Goal: Task Accomplishment & Management: Complete application form

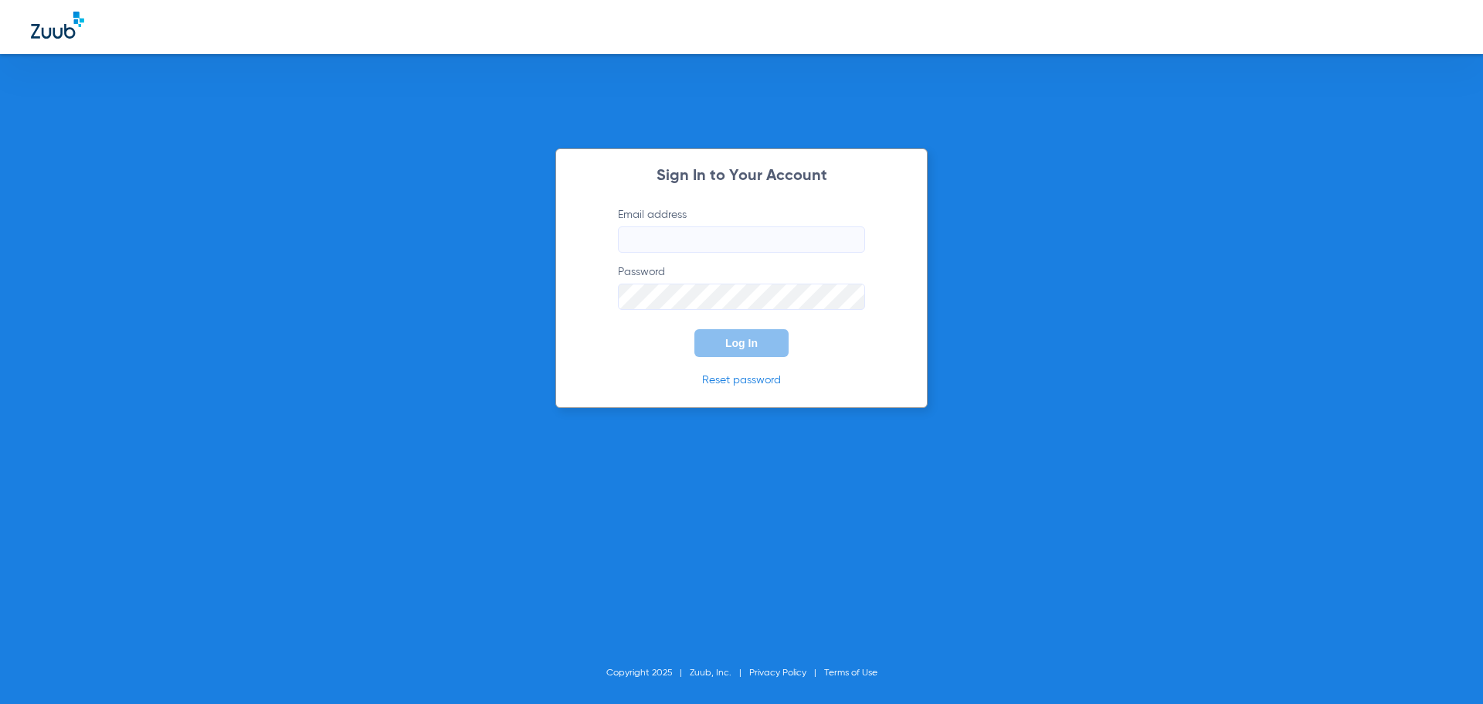
type input "[EMAIL_ADDRESS][DOMAIN_NAME]"
click at [739, 337] on span "Log In" at bounding box center [741, 343] width 32 height 12
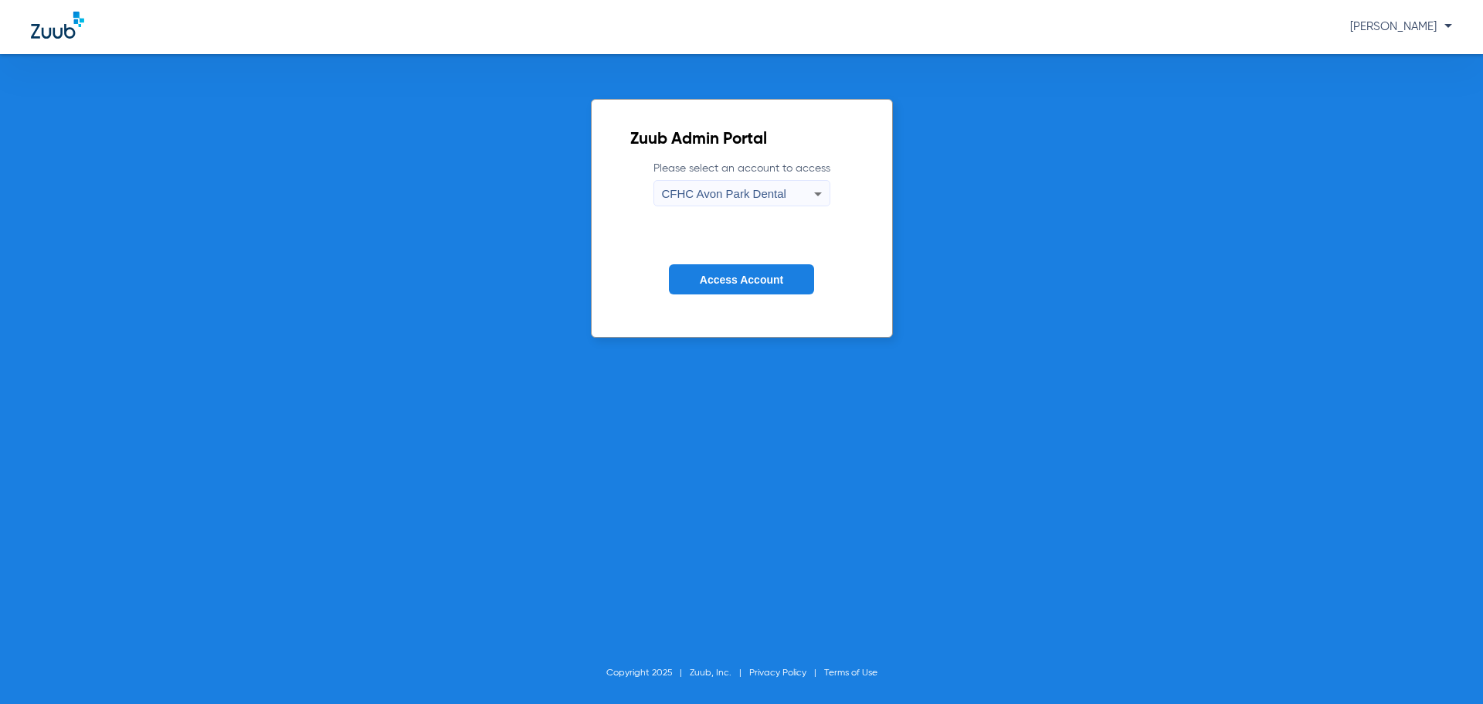
click at [813, 194] on icon at bounding box center [818, 194] width 19 height 19
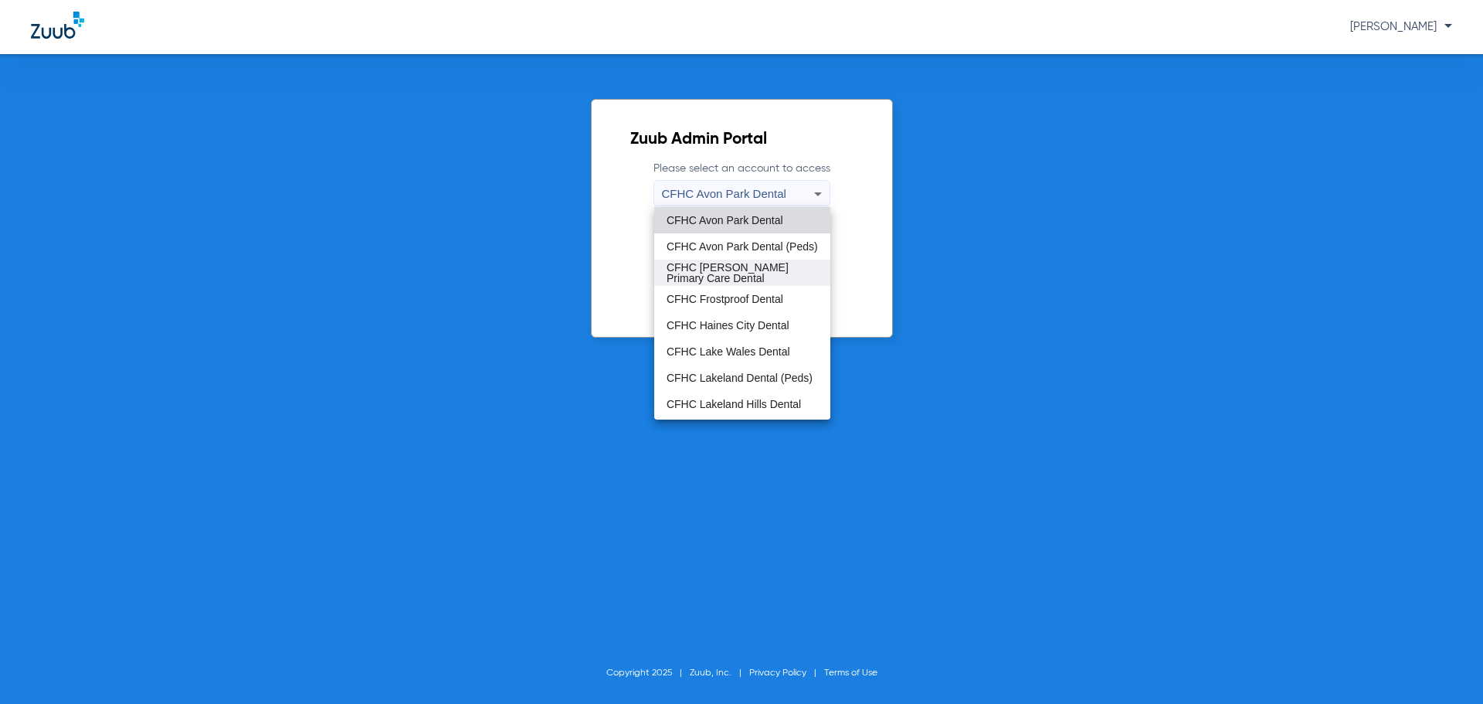
click at [724, 271] on span "CFHC [PERSON_NAME] Primary Care Dental" at bounding box center [742, 273] width 151 height 22
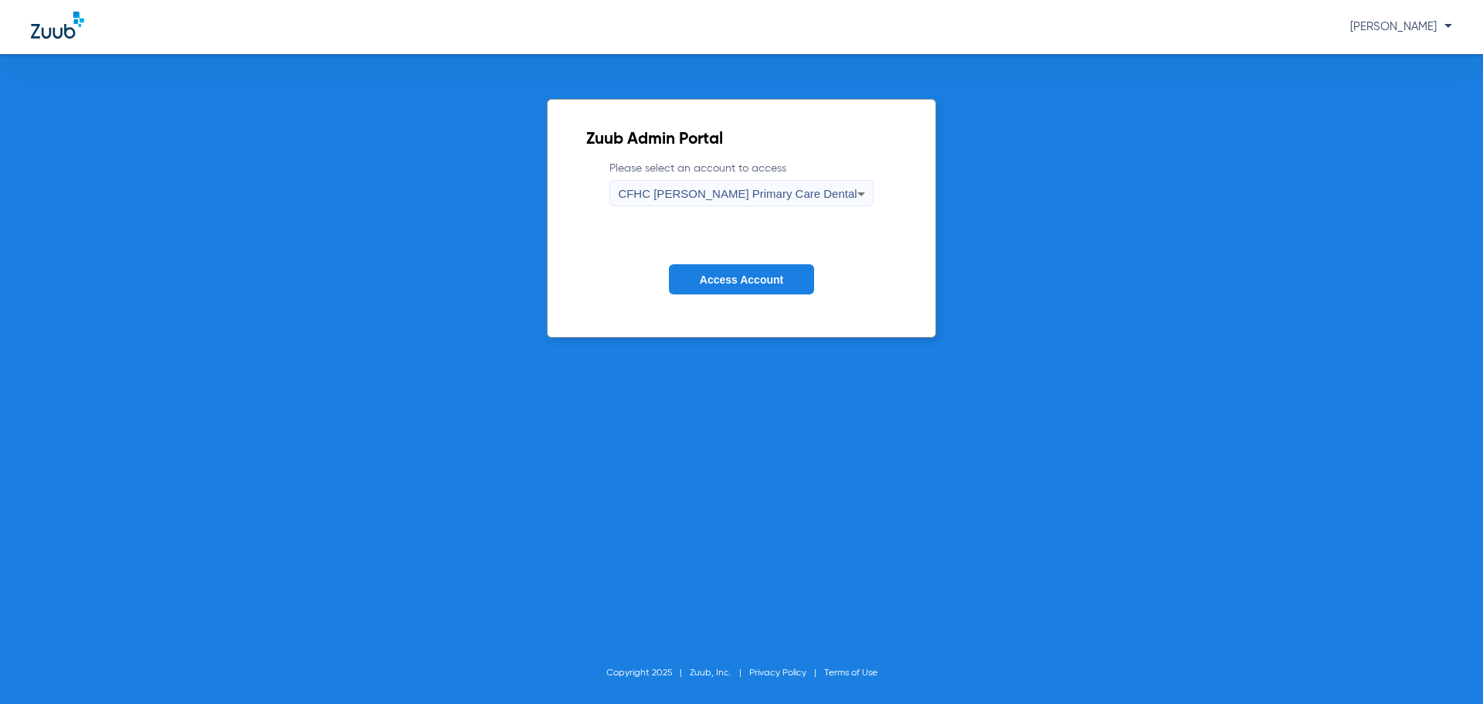
click at [742, 280] on span "Access Account" at bounding box center [741, 279] width 83 height 12
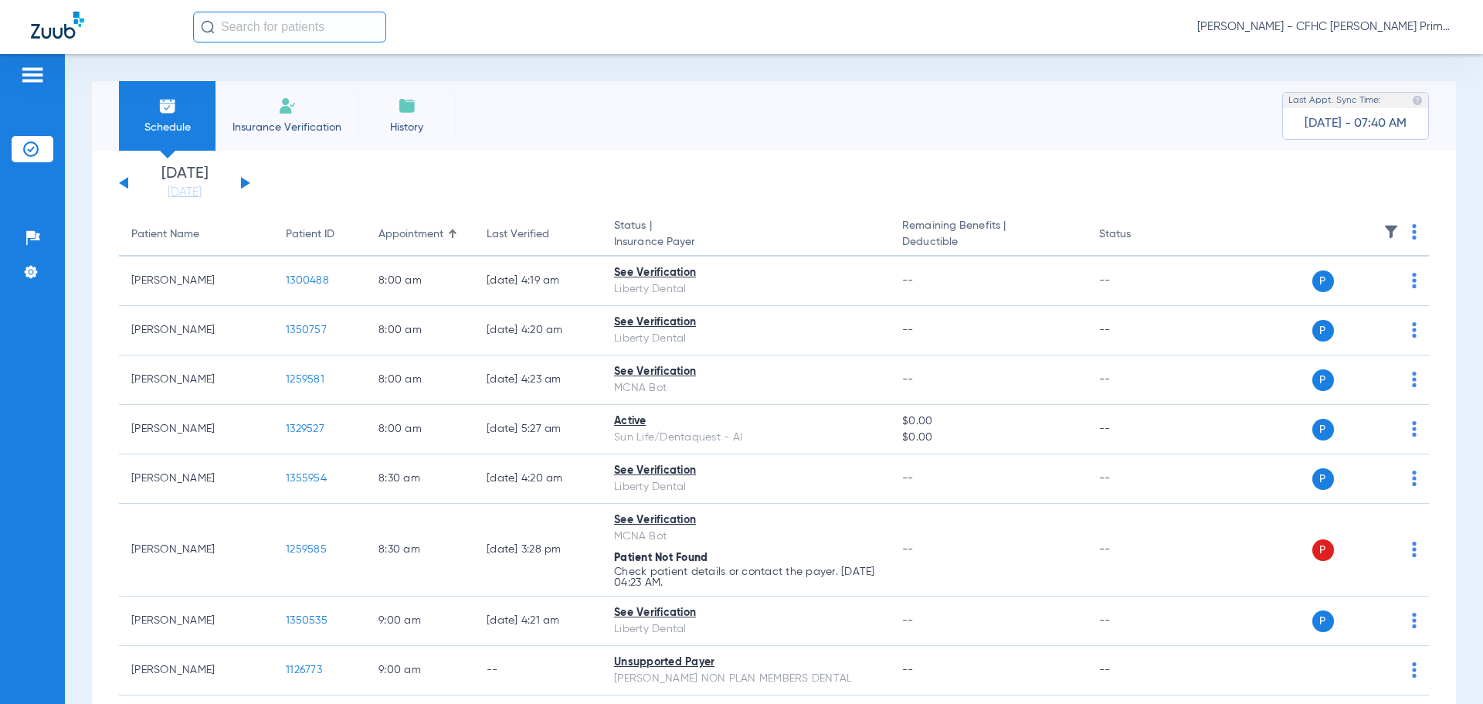
drag, startPoint x: 245, startPoint y: 182, endPoint x: 229, endPoint y: 182, distance: 16.2
click at [246, 182] on button at bounding box center [245, 183] width 9 height 12
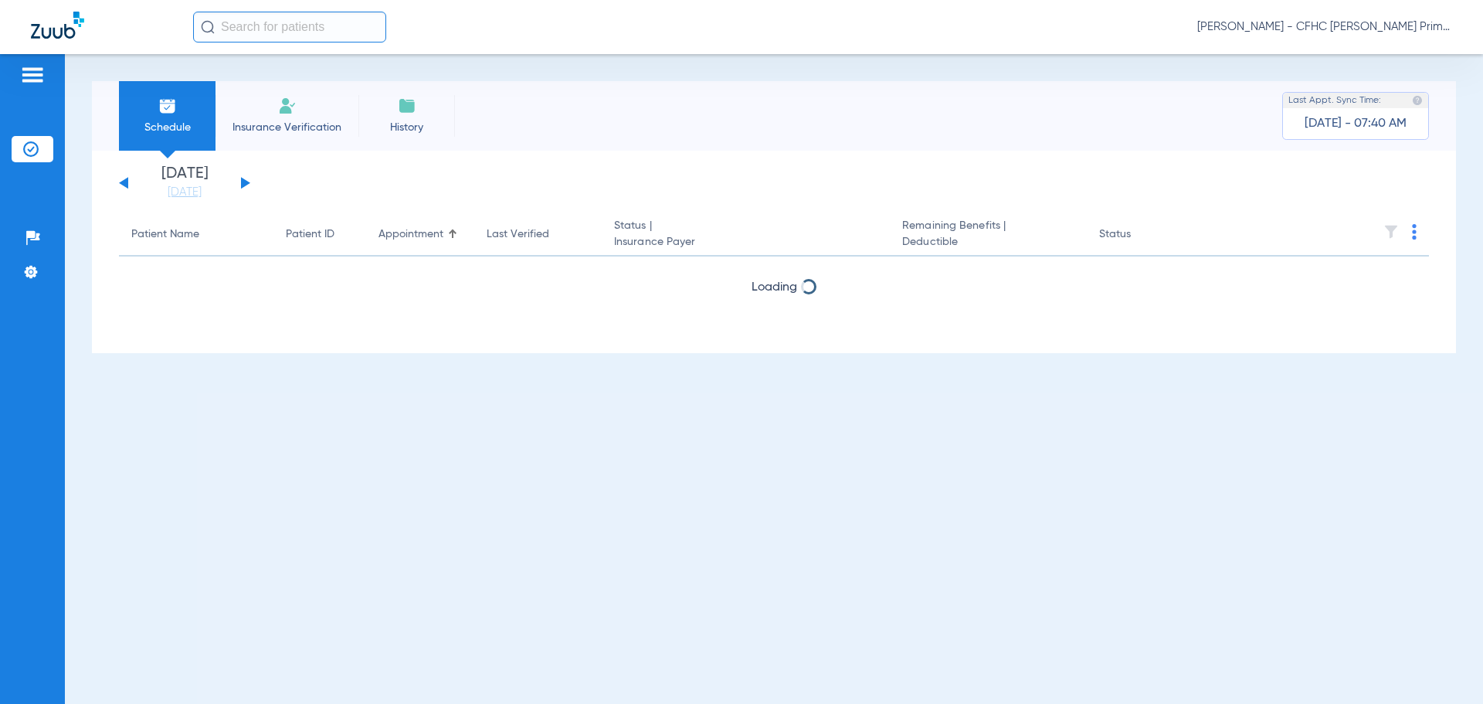
click at [126, 179] on button at bounding box center [123, 183] width 9 height 12
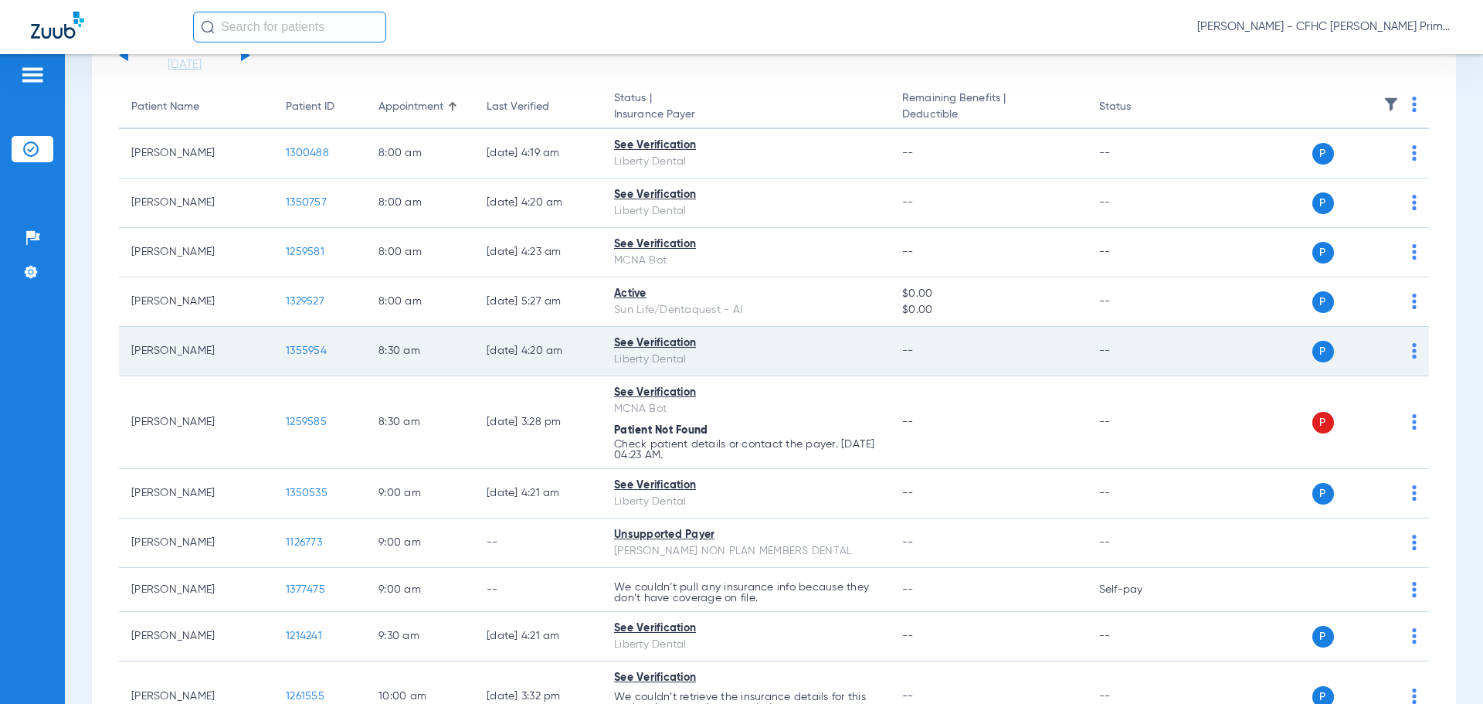
scroll to position [155, 0]
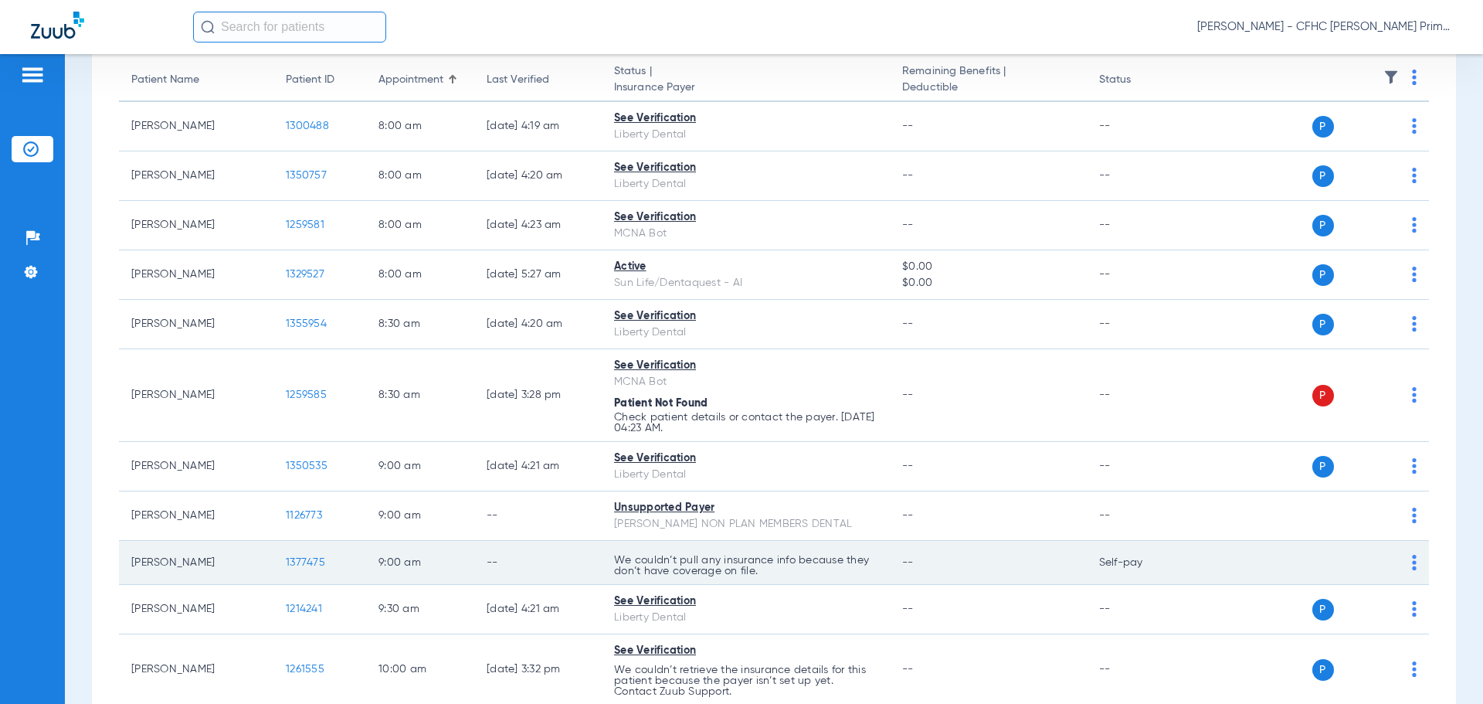
click at [311, 563] on span "1377475" at bounding box center [305, 562] width 39 height 11
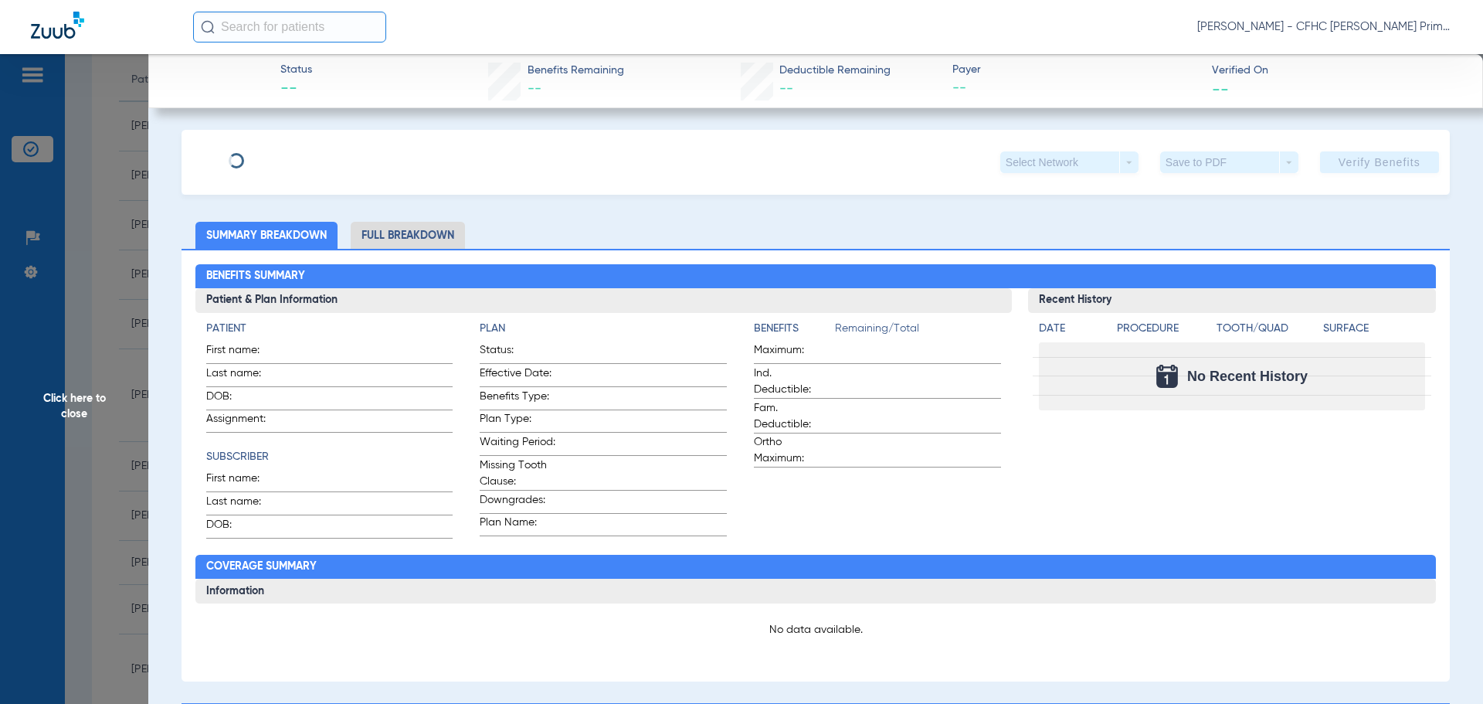
type input "[PERSON_NAME]"
type input "[DATE]"
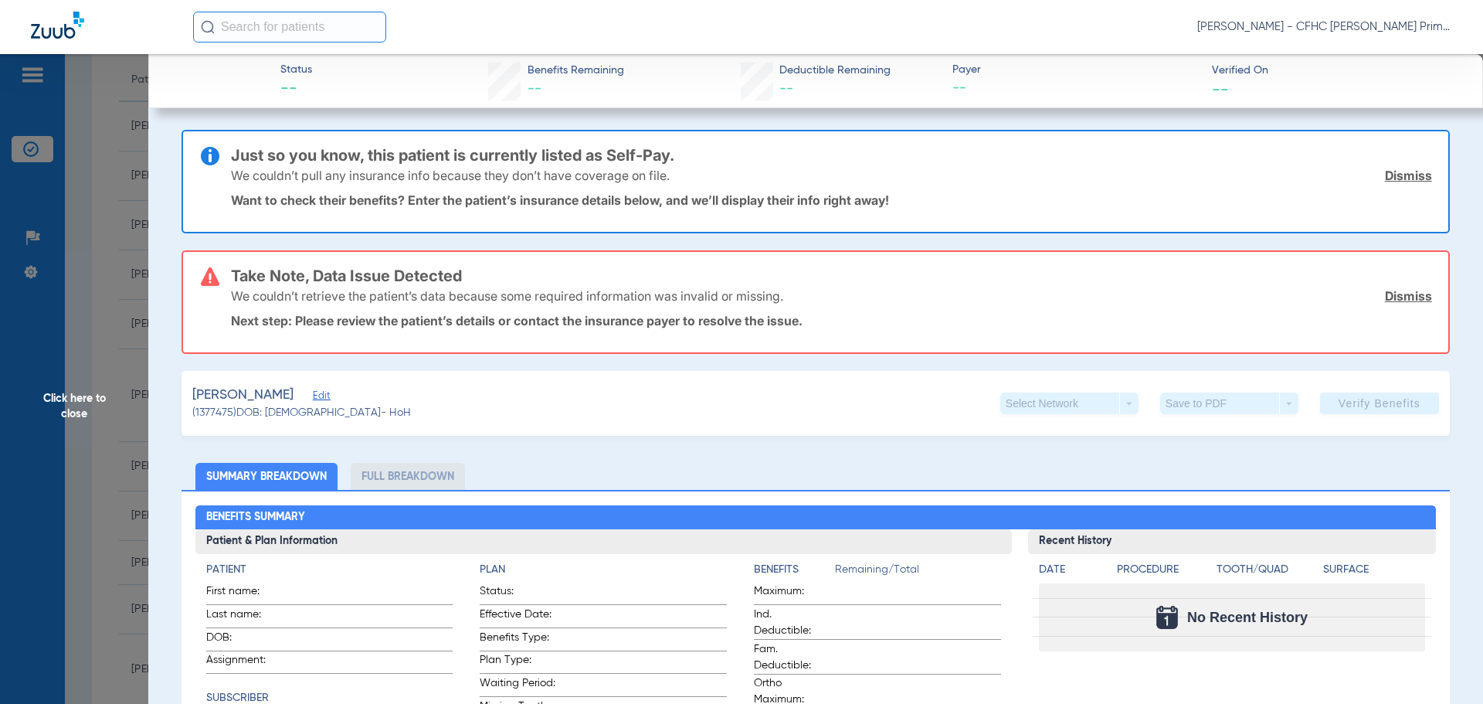
click at [1398, 176] on link "Dismiss" at bounding box center [1408, 175] width 47 height 15
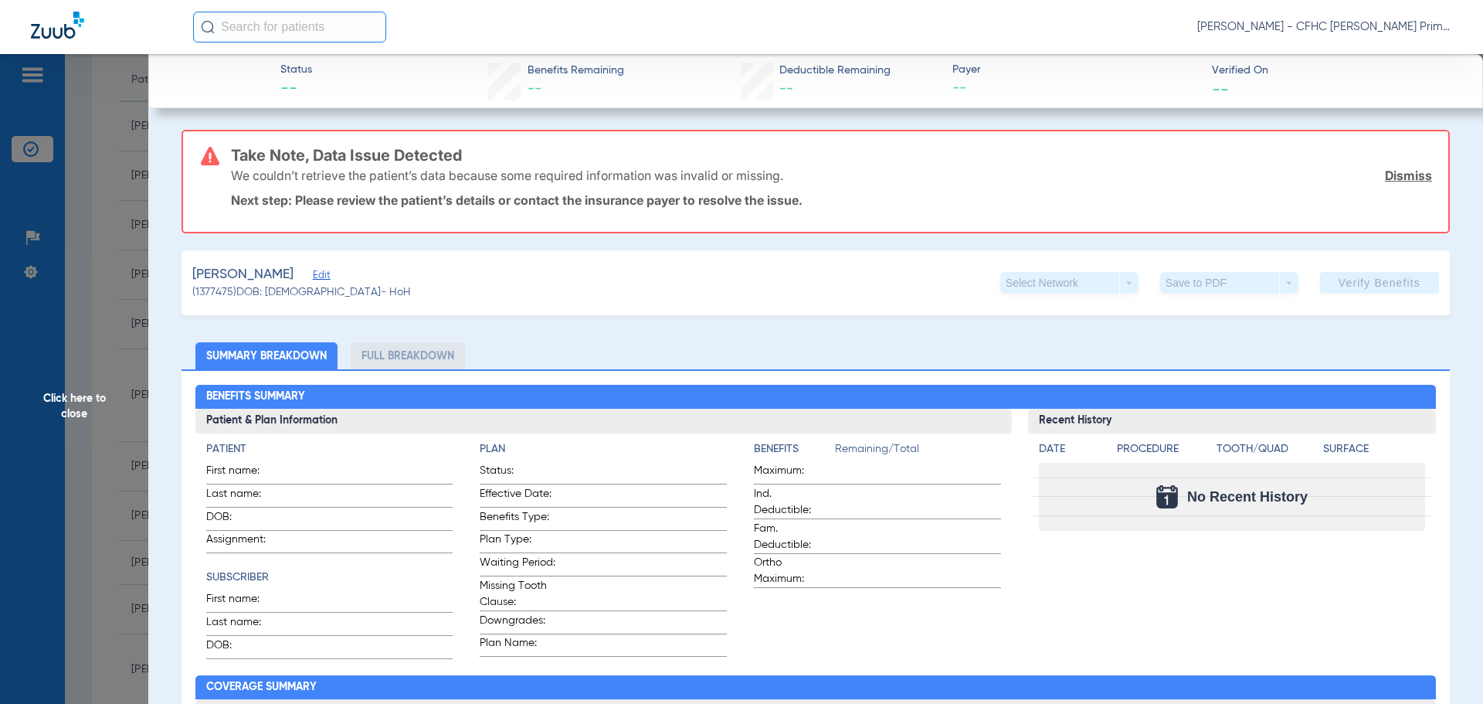
click at [1398, 176] on link "Dismiss" at bounding box center [1408, 175] width 47 height 15
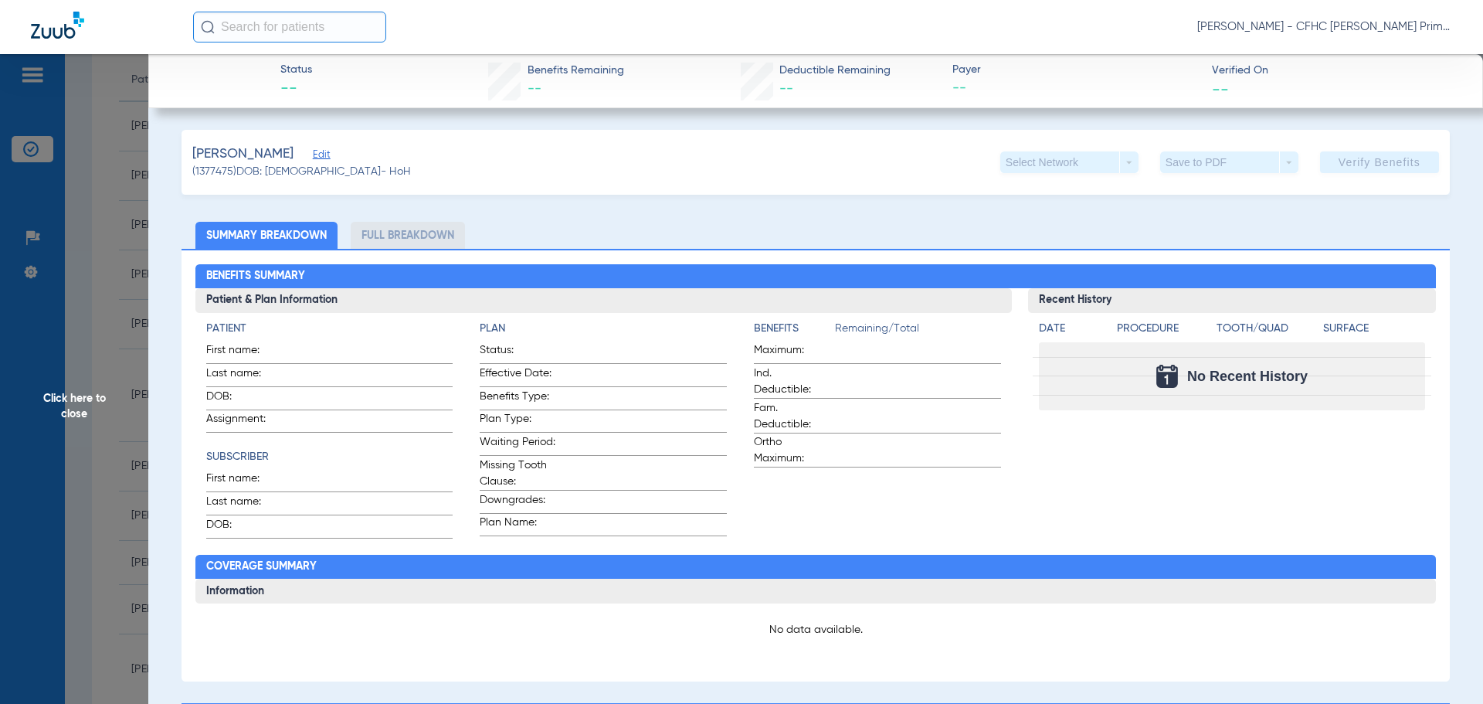
click at [318, 154] on span "Edit" at bounding box center [320, 156] width 14 height 15
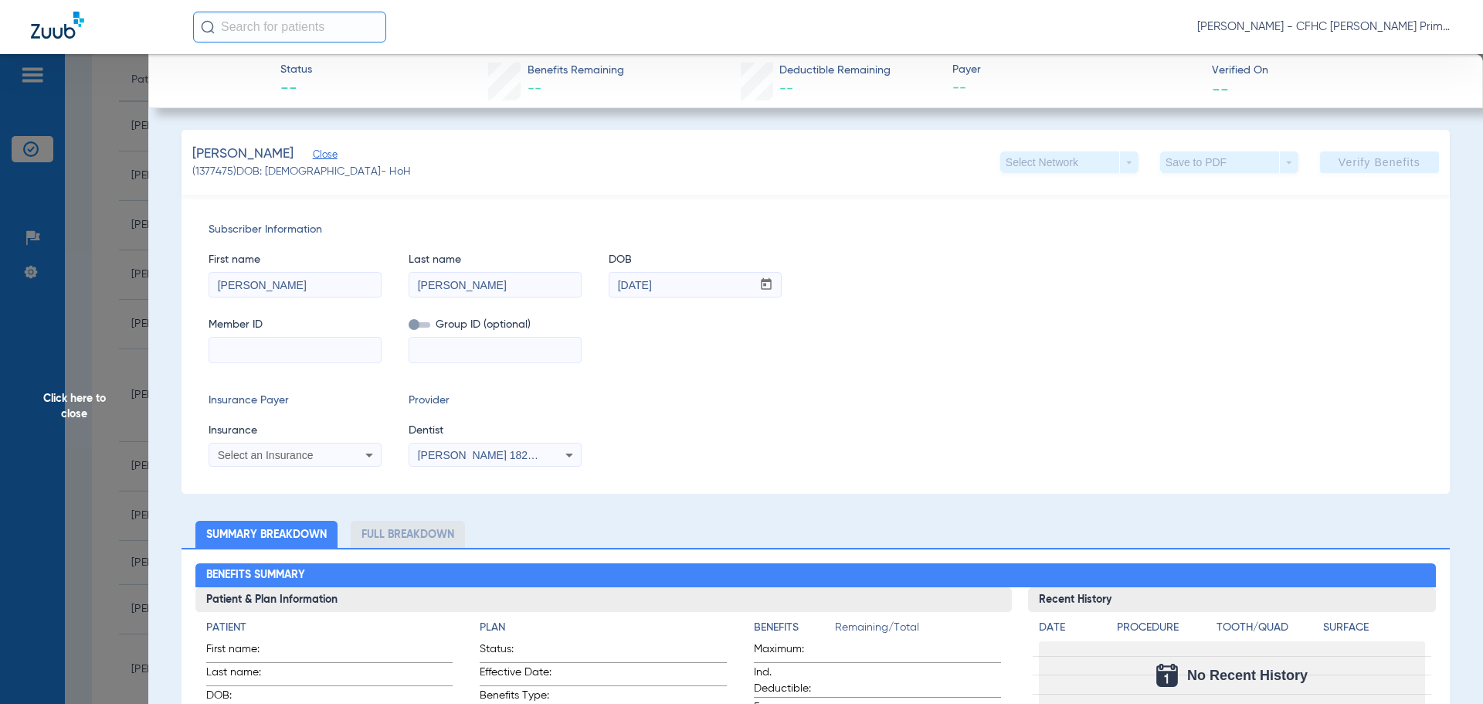
click at [310, 346] on input at bounding box center [295, 350] width 172 height 25
type input "5000759776"
click at [360, 458] on icon at bounding box center [369, 455] width 19 height 19
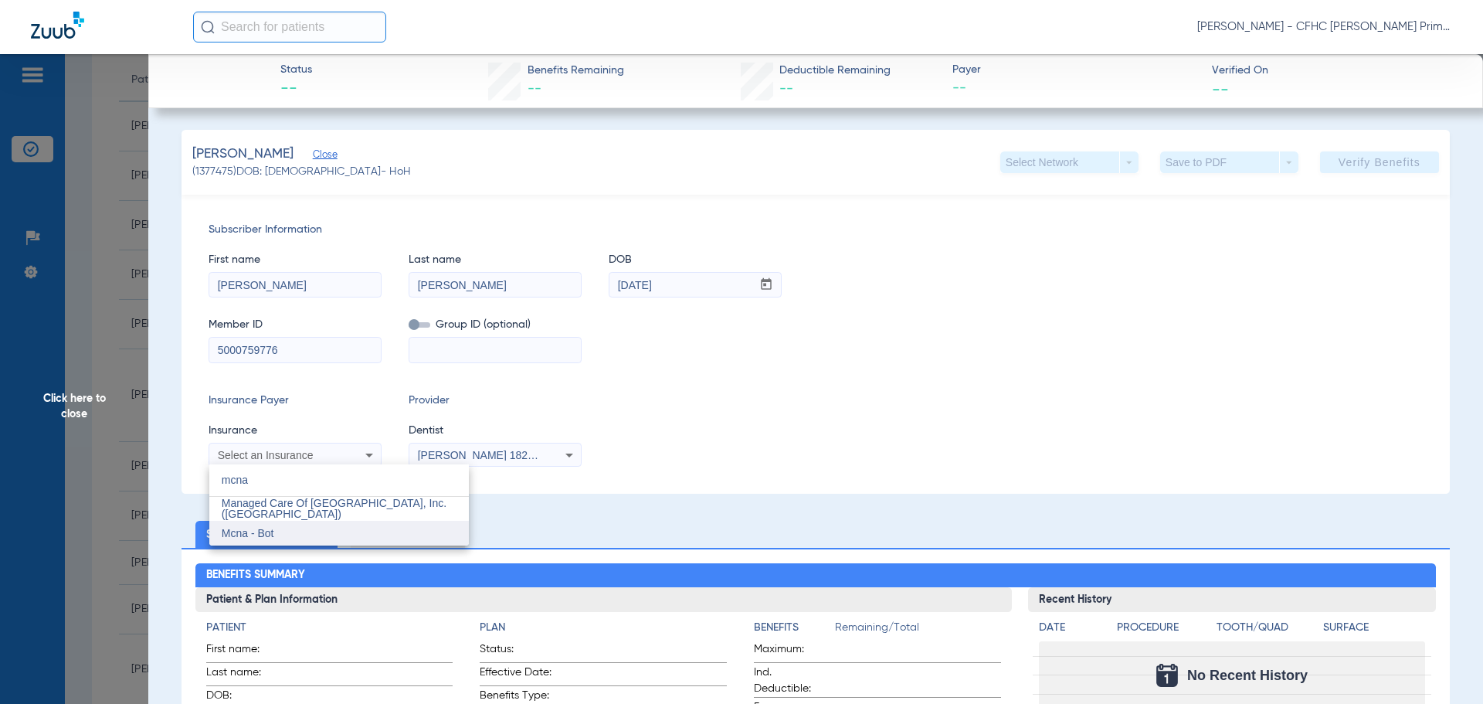
type input "mcna"
click at [285, 538] on mat-option "Mcna - Bot" at bounding box center [339, 533] width 260 height 25
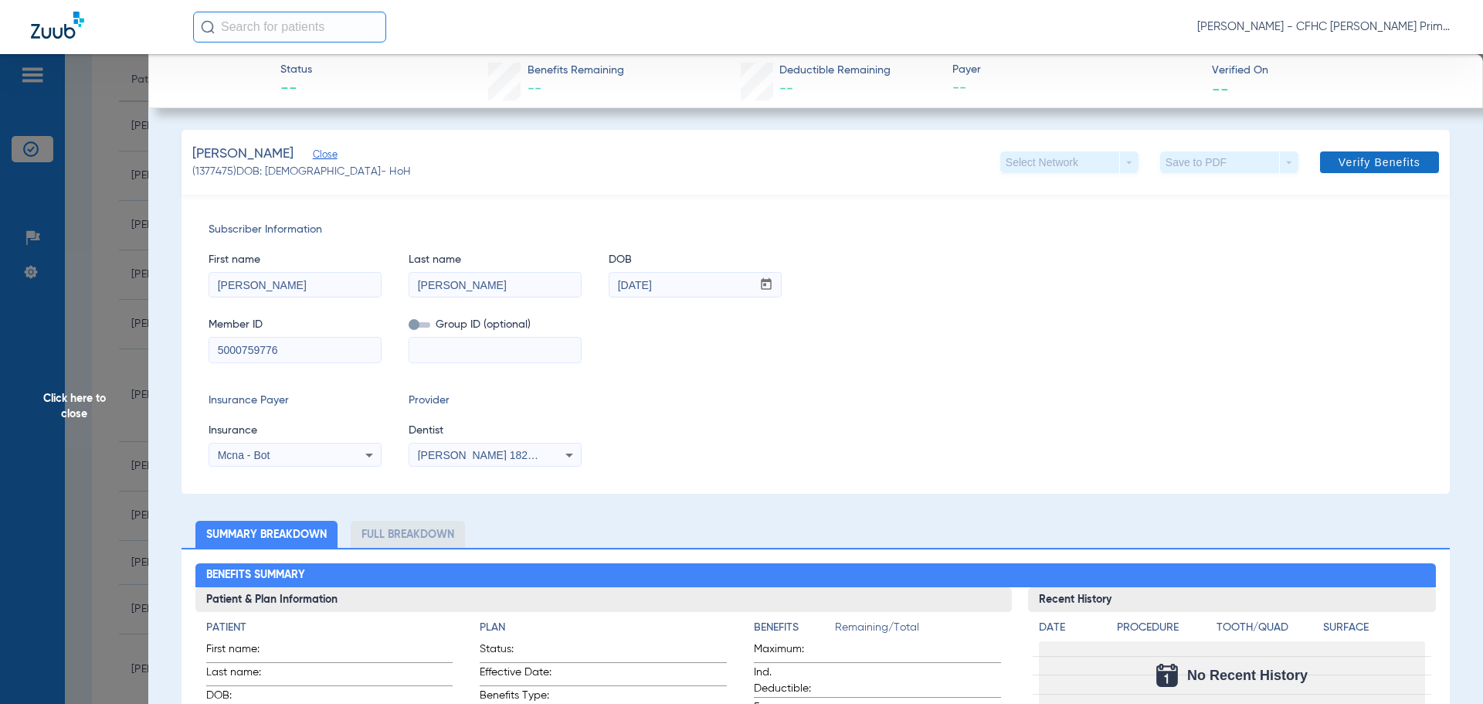
click at [1346, 155] on span at bounding box center [1379, 162] width 119 height 37
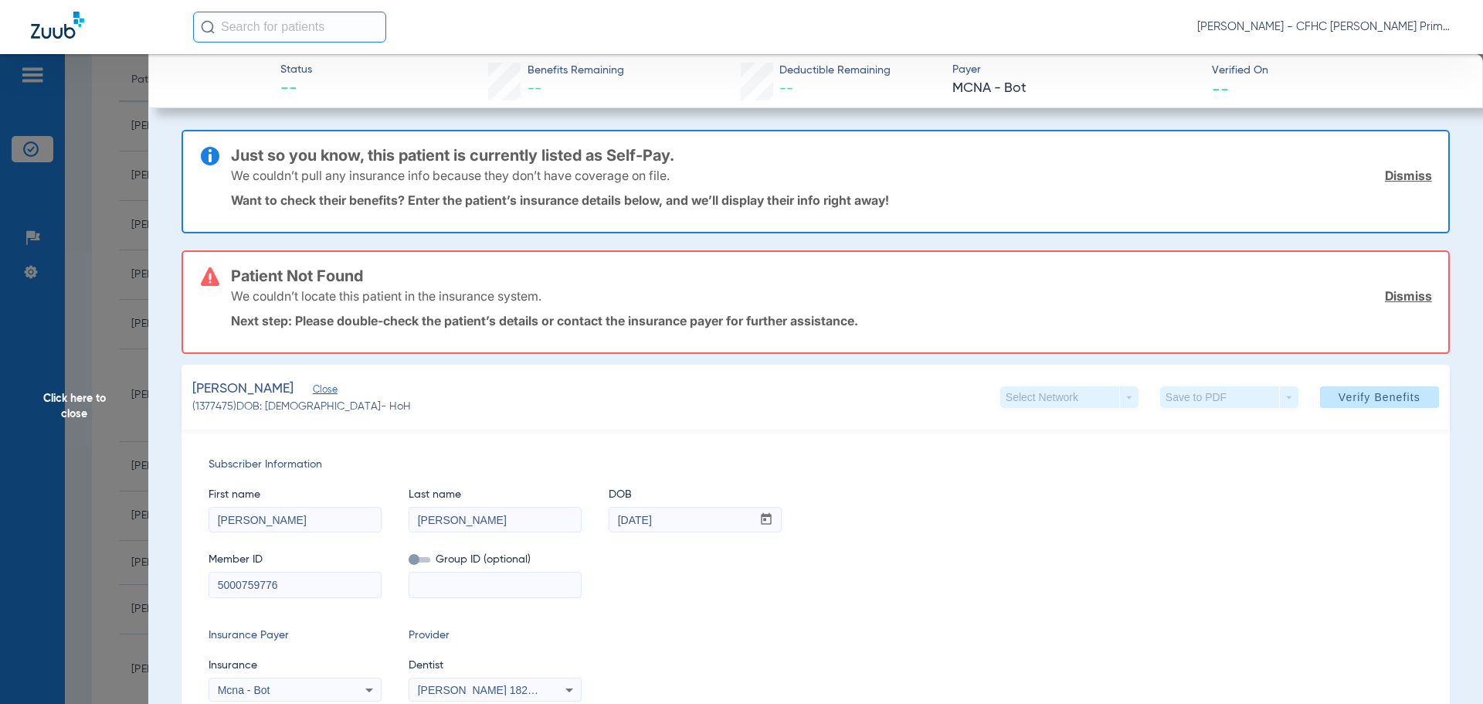
click at [1390, 175] on link "Dismiss" at bounding box center [1408, 175] width 47 height 15
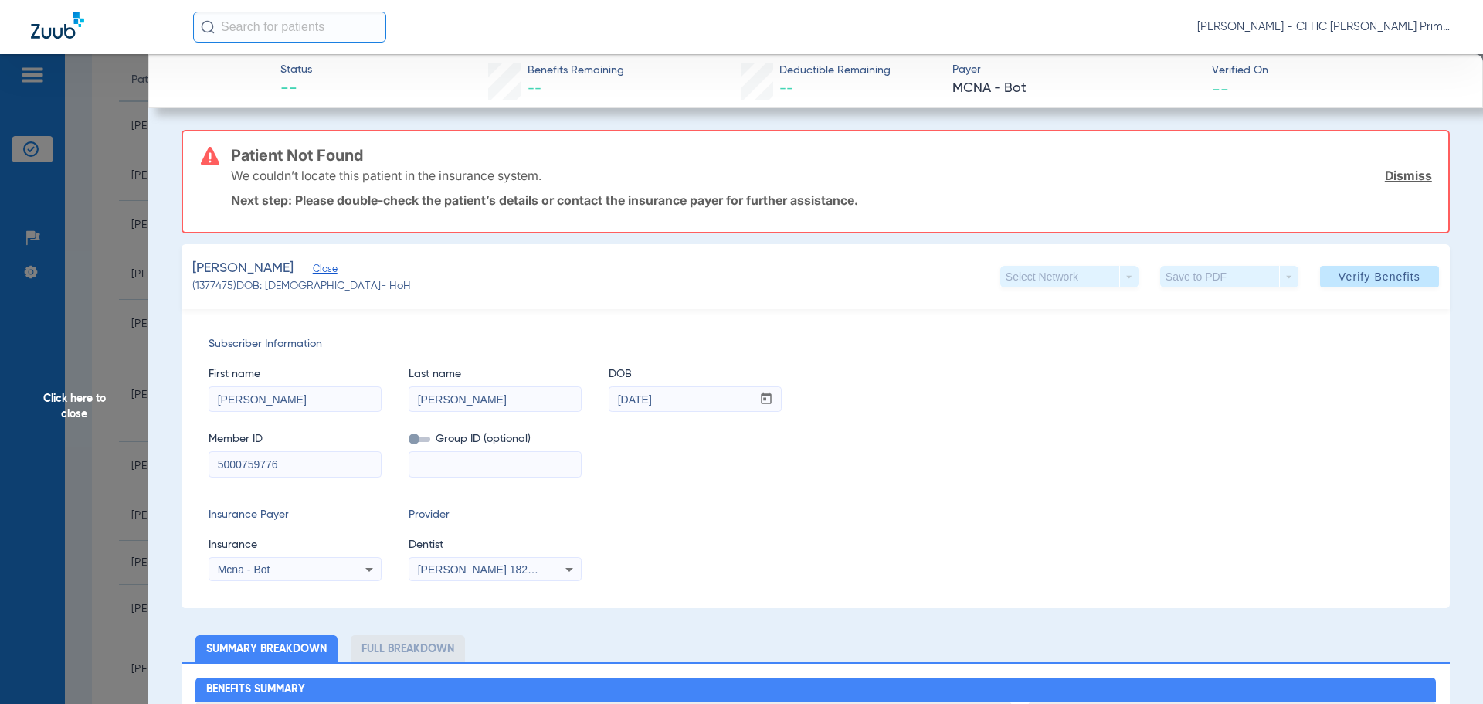
click at [1390, 175] on link "Dismiss" at bounding box center [1408, 175] width 47 height 15
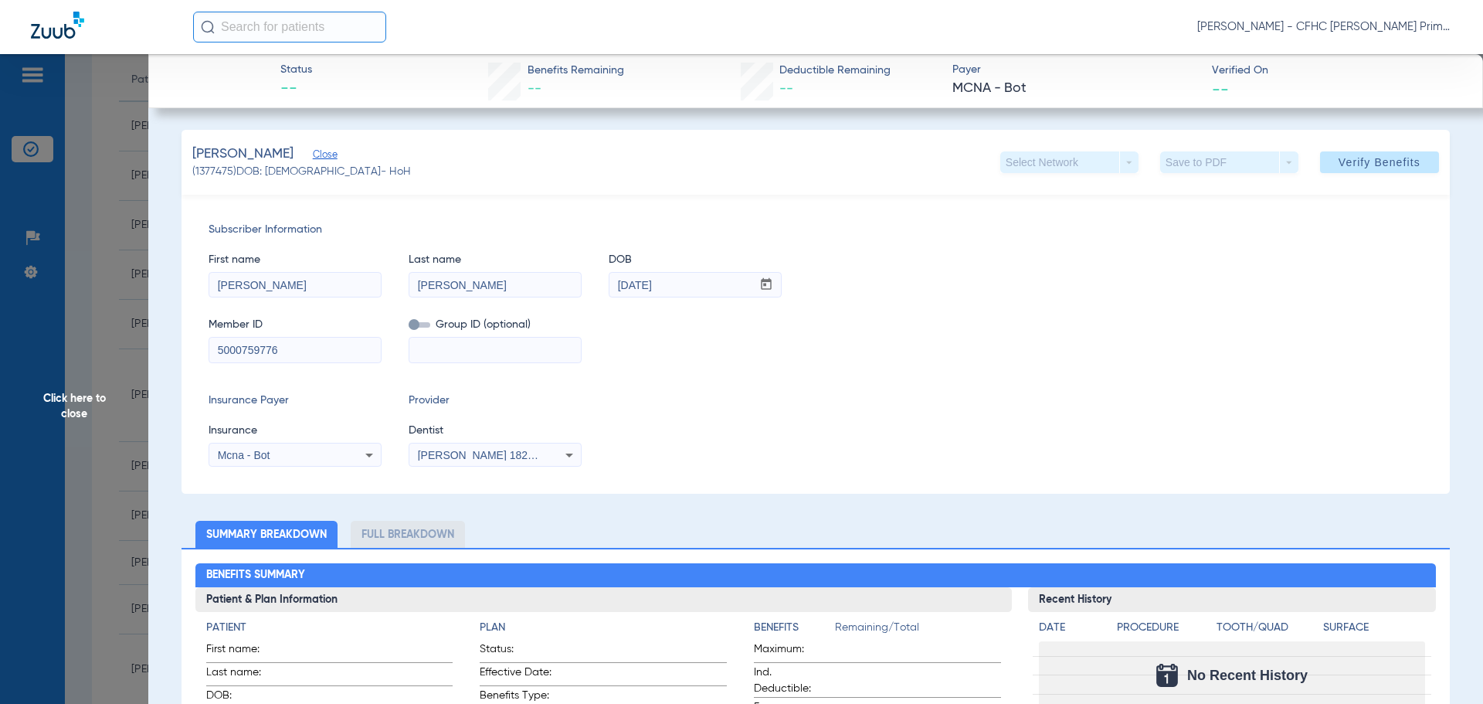
click at [364, 455] on icon at bounding box center [369, 455] width 19 height 19
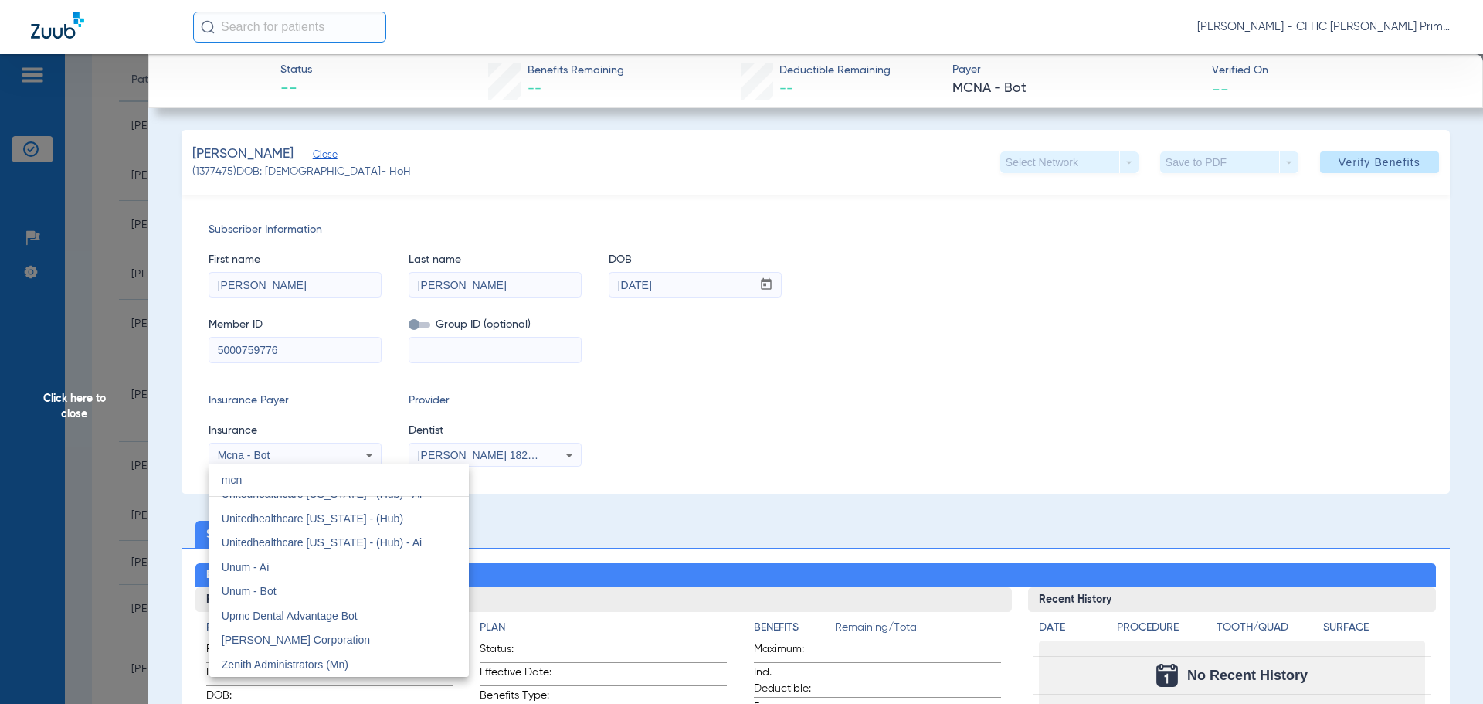
scroll to position [0, 0]
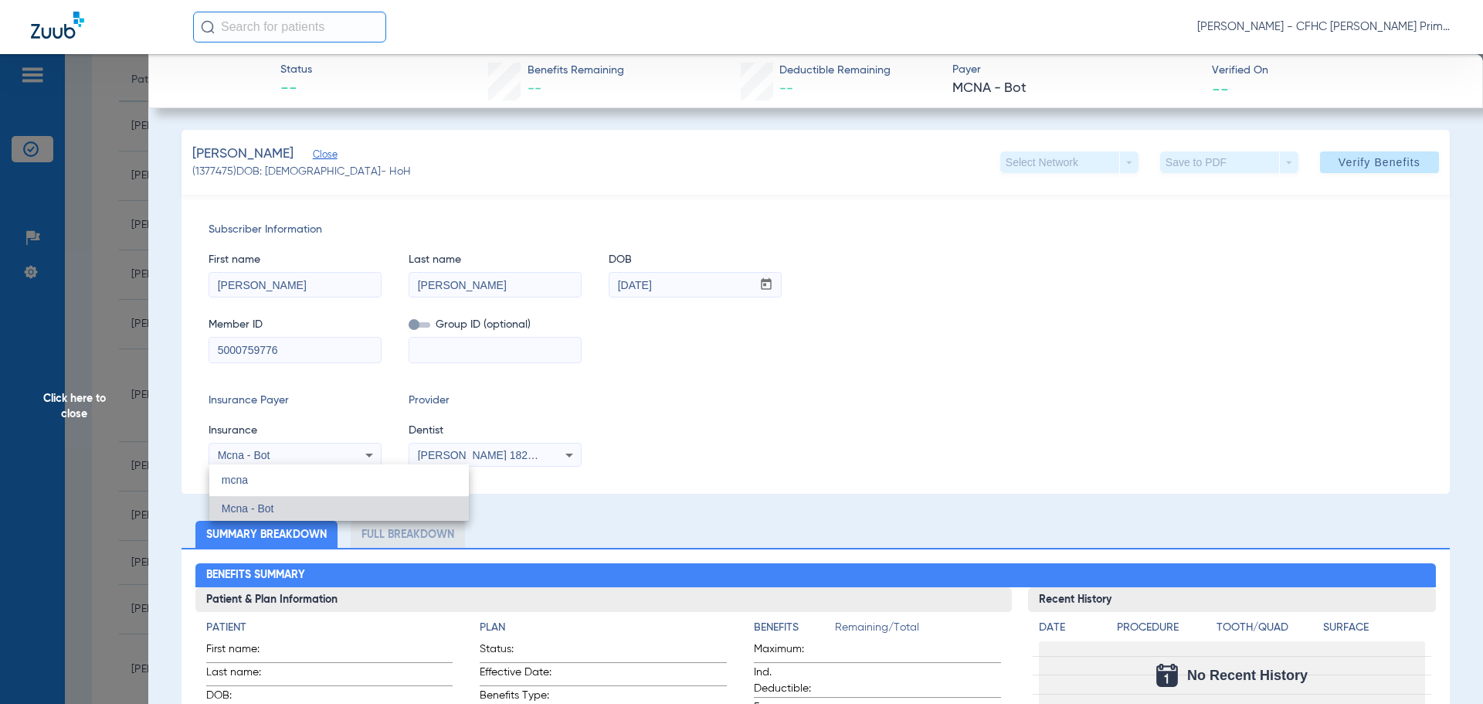
type input "mcna"
drag, startPoint x: 214, startPoint y: 350, endPoint x: 262, endPoint y: 349, distance: 47.9
click at [263, 349] on div at bounding box center [741, 352] width 1483 height 704
drag, startPoint x: 216, startPoint y: 347, endPoint x: 288, endPoint y: 348, distance: 71.9
click at [288, 348] on input "5000759776" at bounding box center [295, 350] width 172 height 25
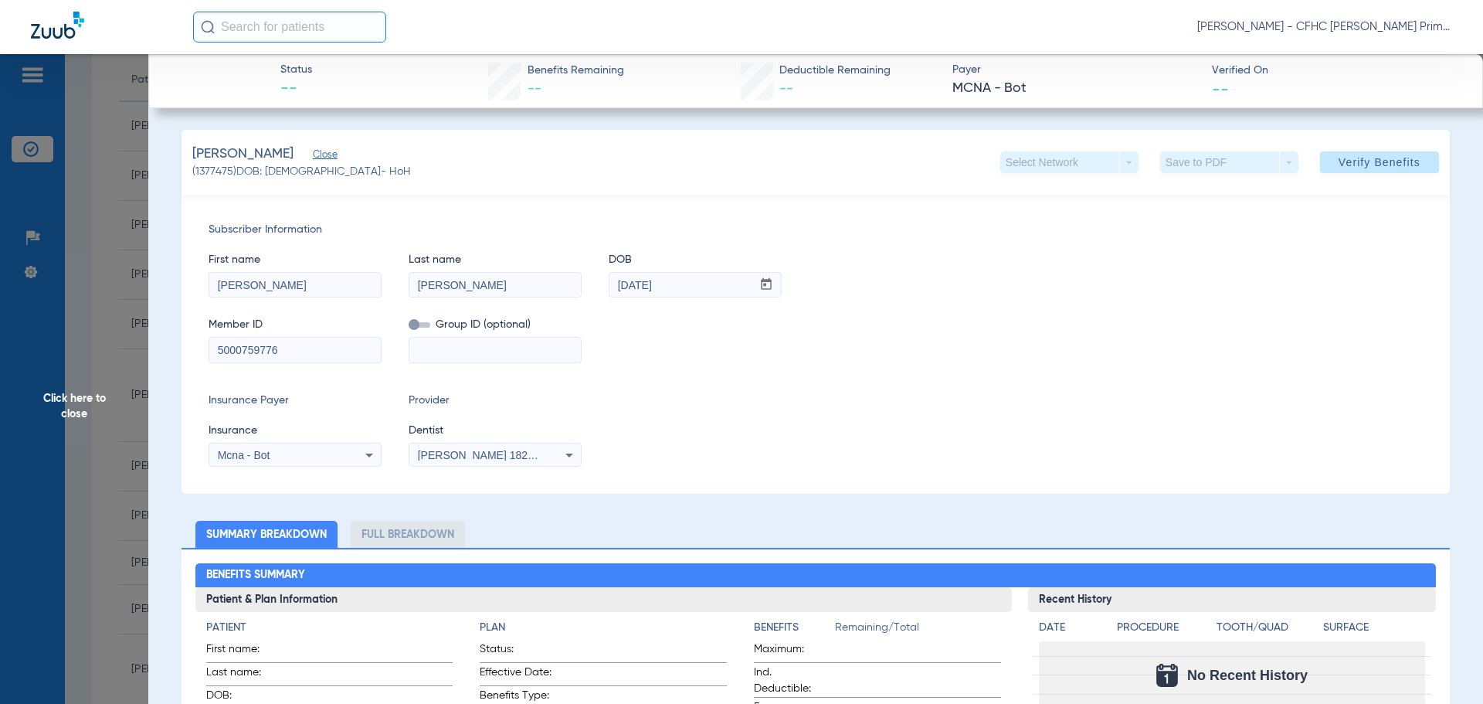
click at [318, 454] on div "Mcna - Bot" at bounding box center [280, 455] width 124 height 11
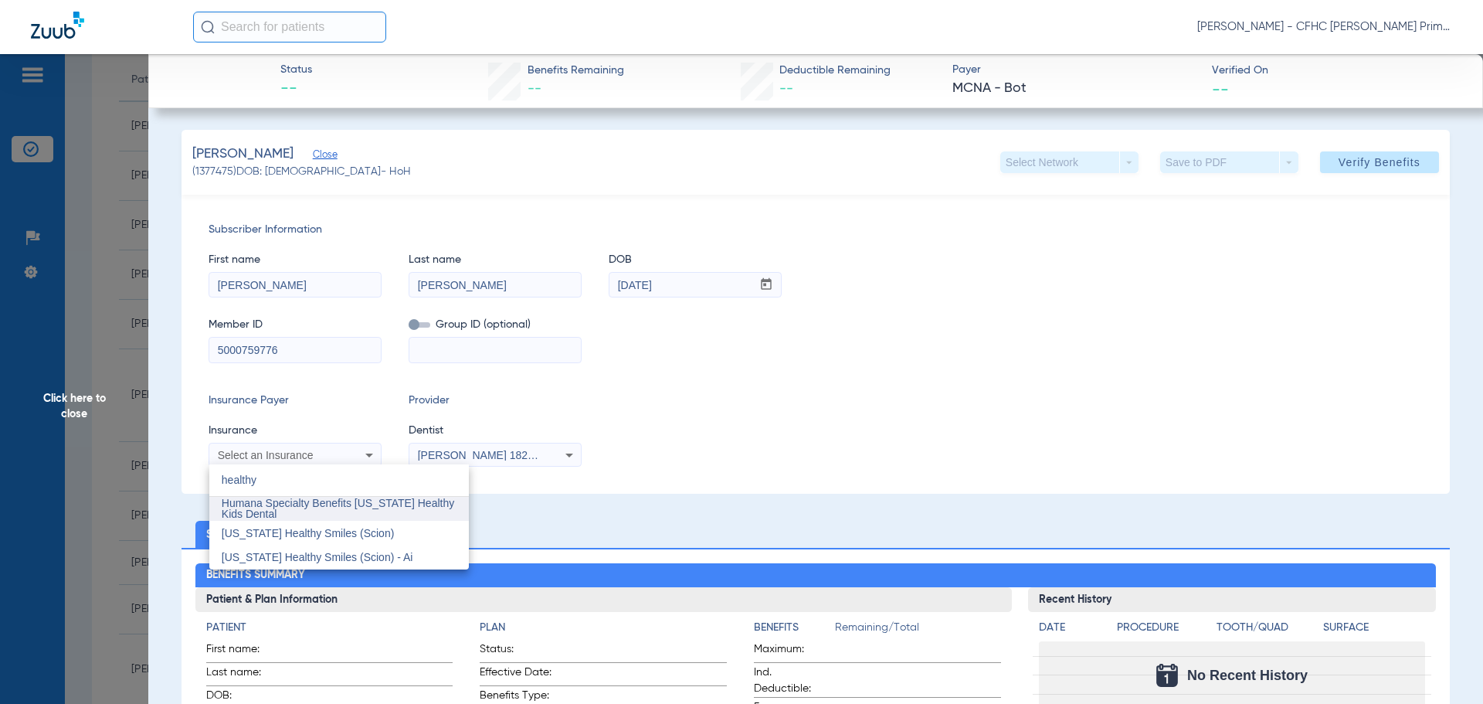
type input "healthy"
click at [307, 505] on span "Humana Specialty Benefits [US_STATE] Healthy Kids Dental" at bounding box center [338, 508] width 233 height 23
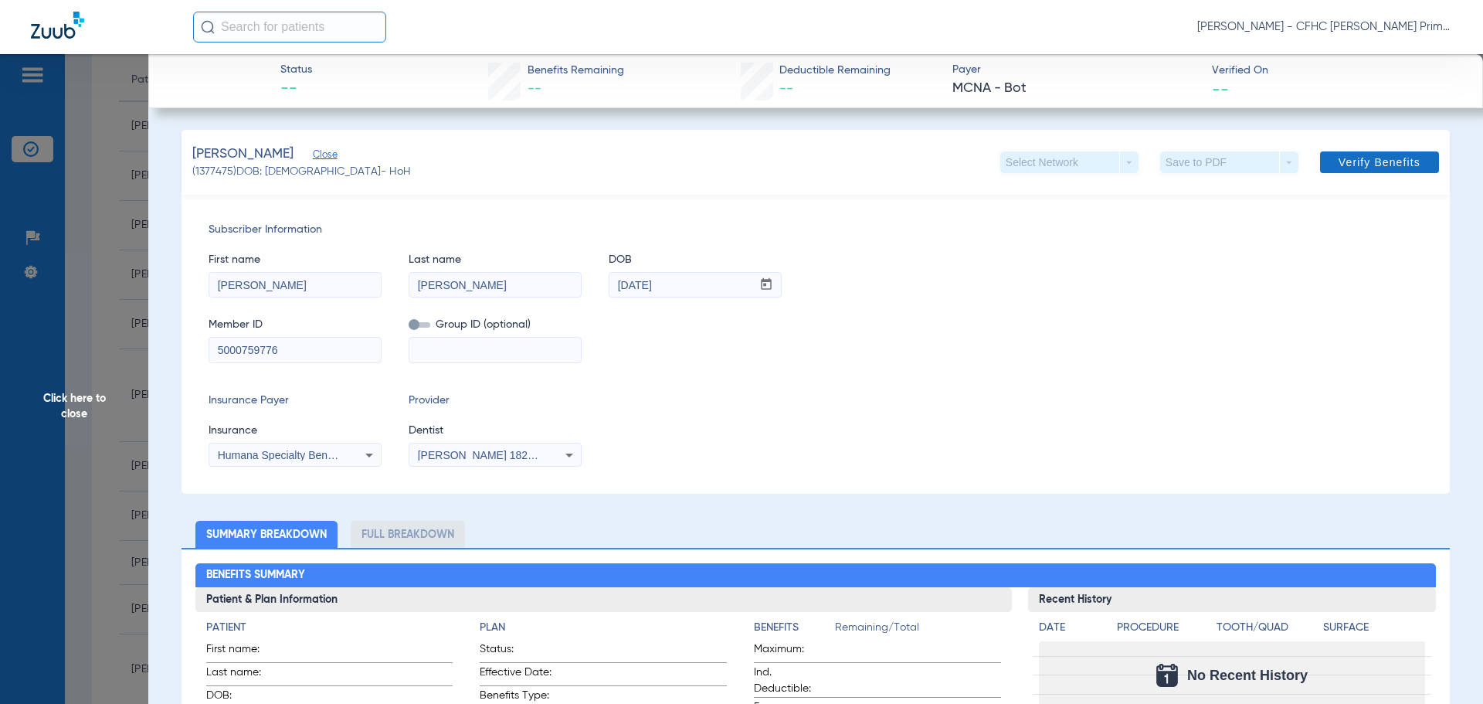
click at [1350, 165] on span "Verify Benefits" at bounding box center [1380, 162] width 82 height 12
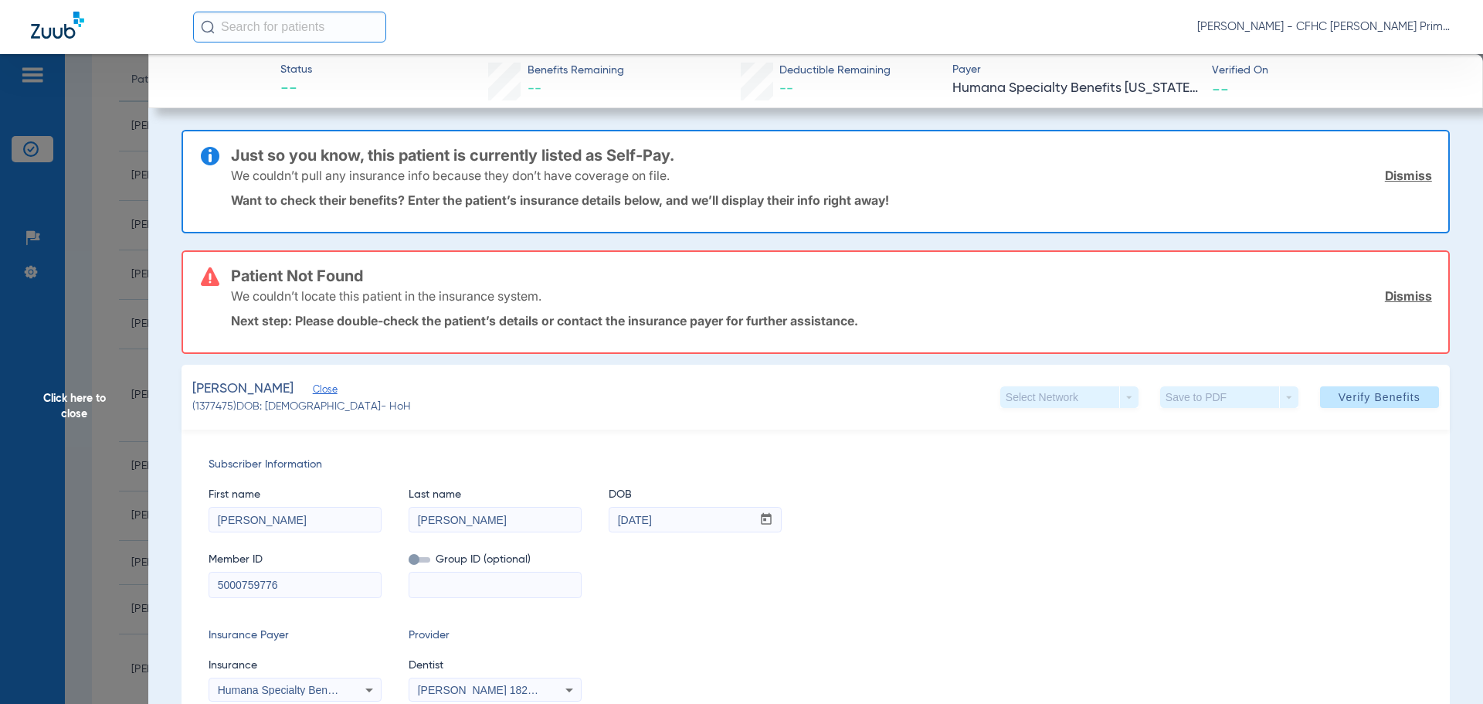
click at [1385, 176] on link "Dismiss" at bounding box center [1408, 175] width 47 height 15
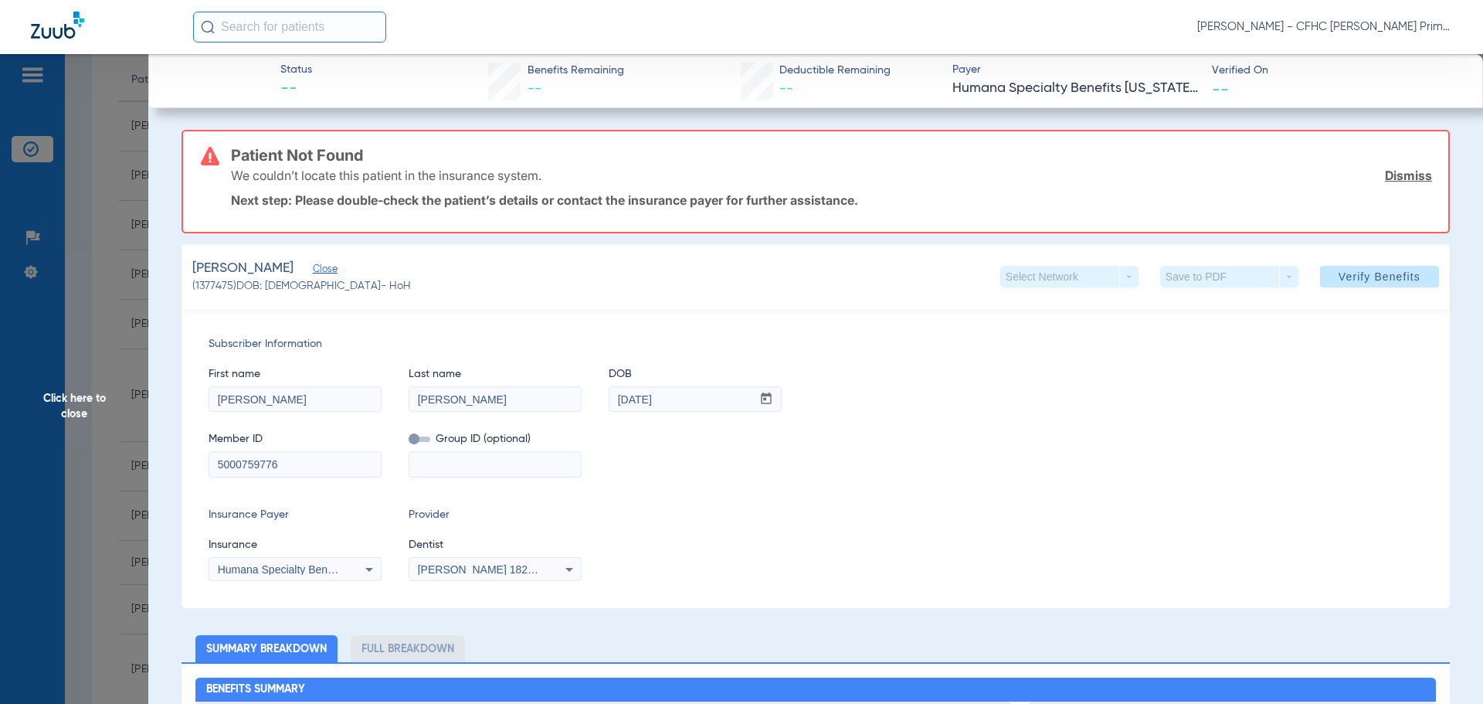
click at [1385, 176] on link "Dismiss" at bounding box center [1408, 175] width 47 height 15
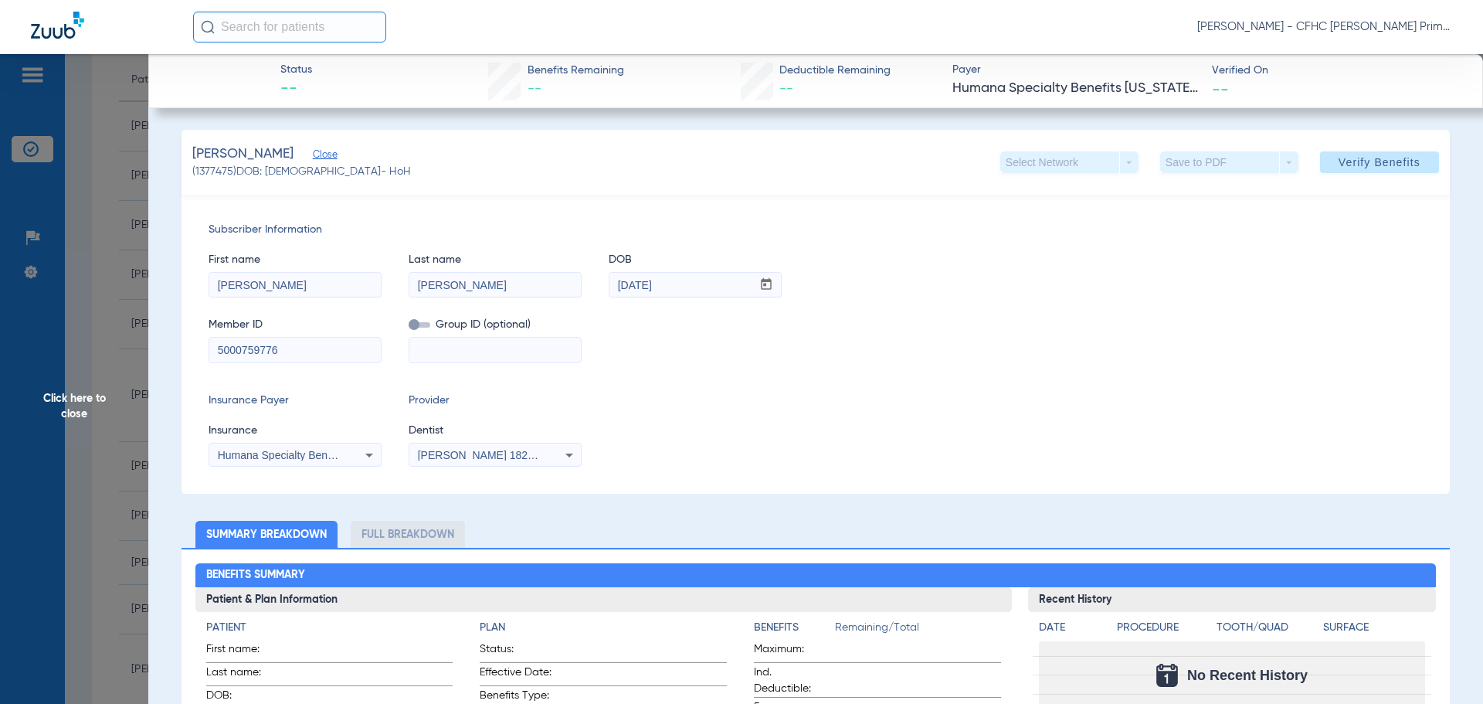
click at [356, 463] on div "Humana Specialty Benefits [US_STATE] Healthy Kids Dental" at bounding box center [295, 455] width 172 height 19
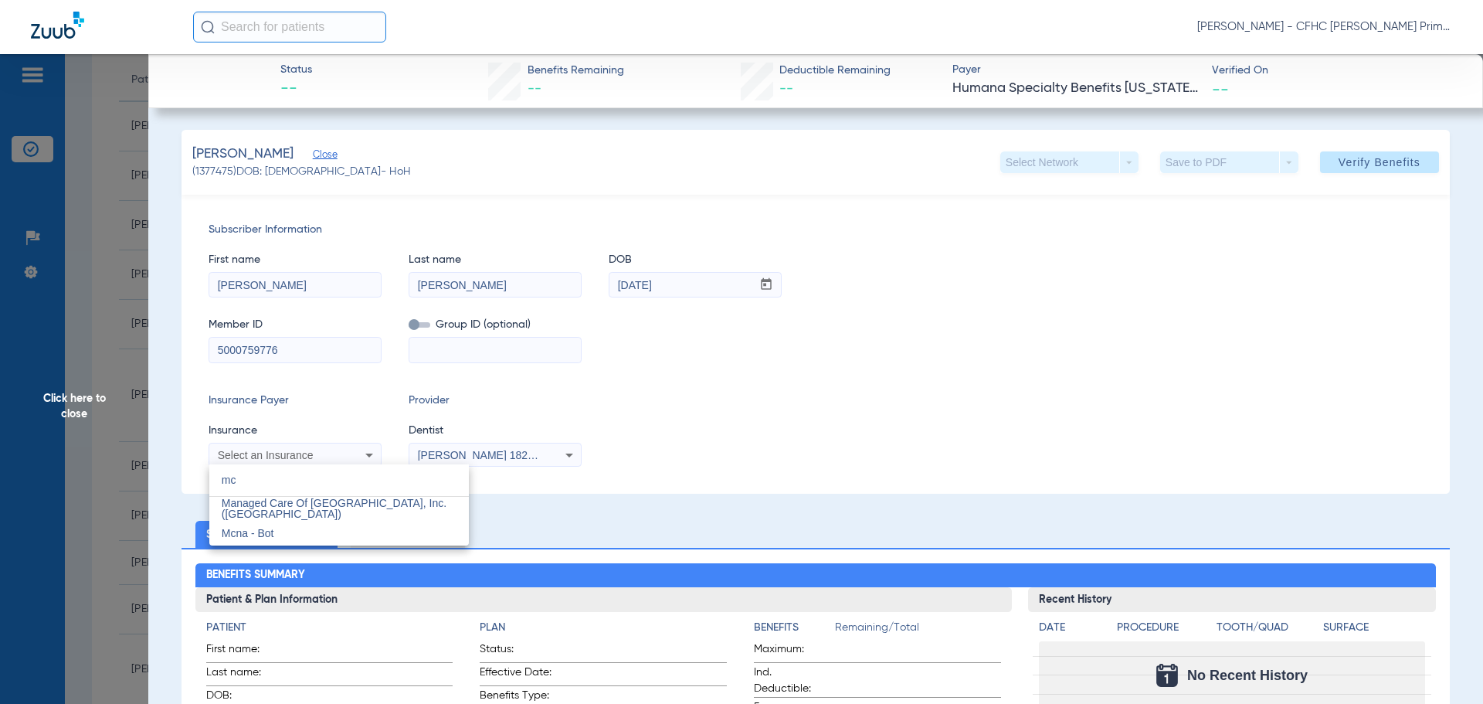
type input "m"
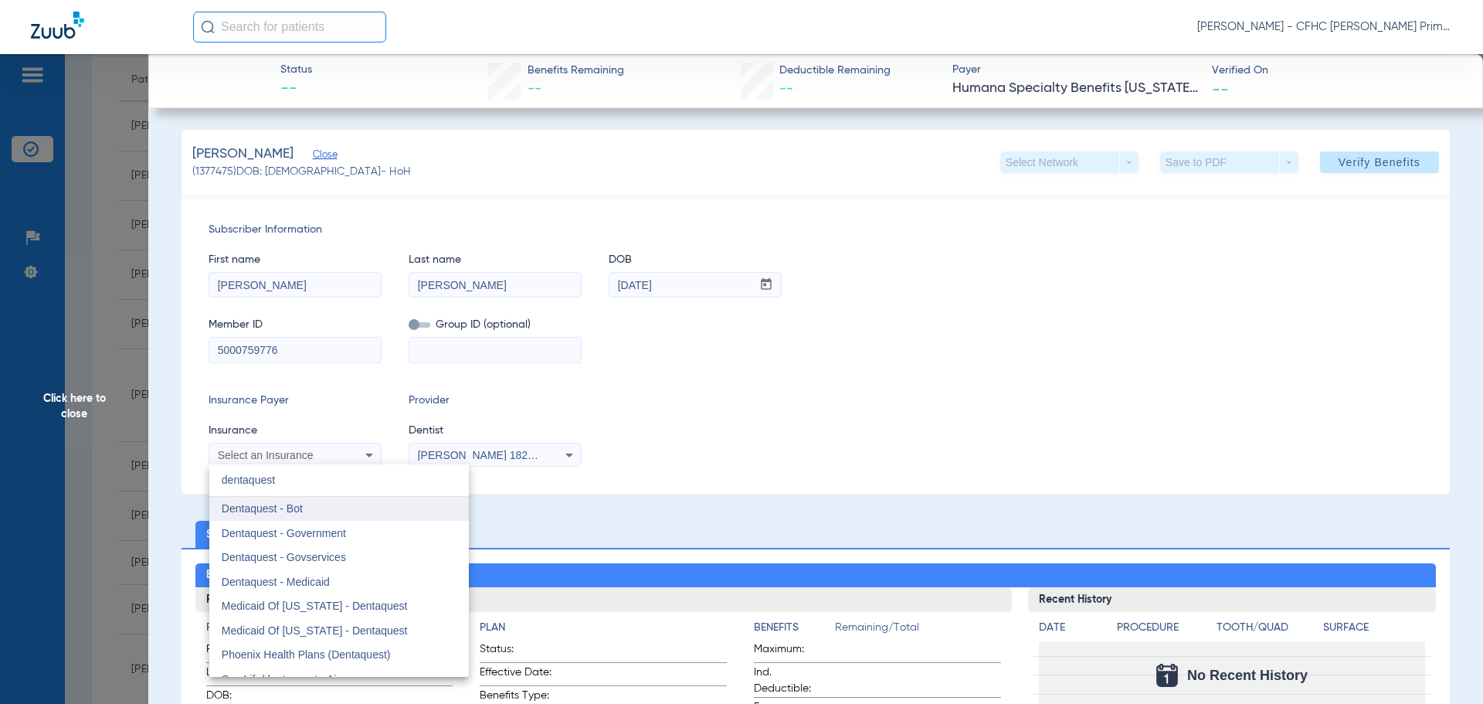
type input "dentaquest"
click at [377, 515] on mat-option "Dentaquest - Bot" at bounding box center [339, 509] width 260 height 25
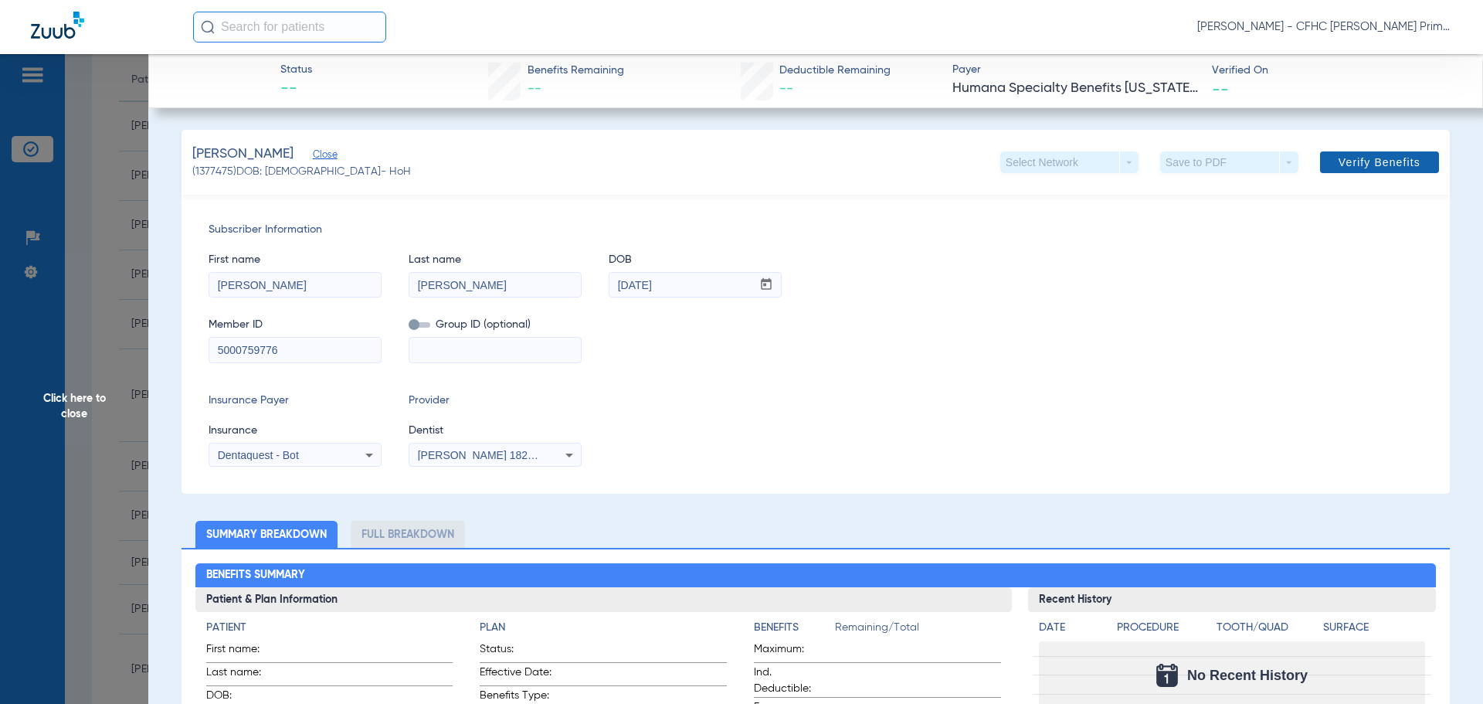
click at [1339, 166] on span "Verify Benefits" at bounding box center [1380, 162] width 82 height 12
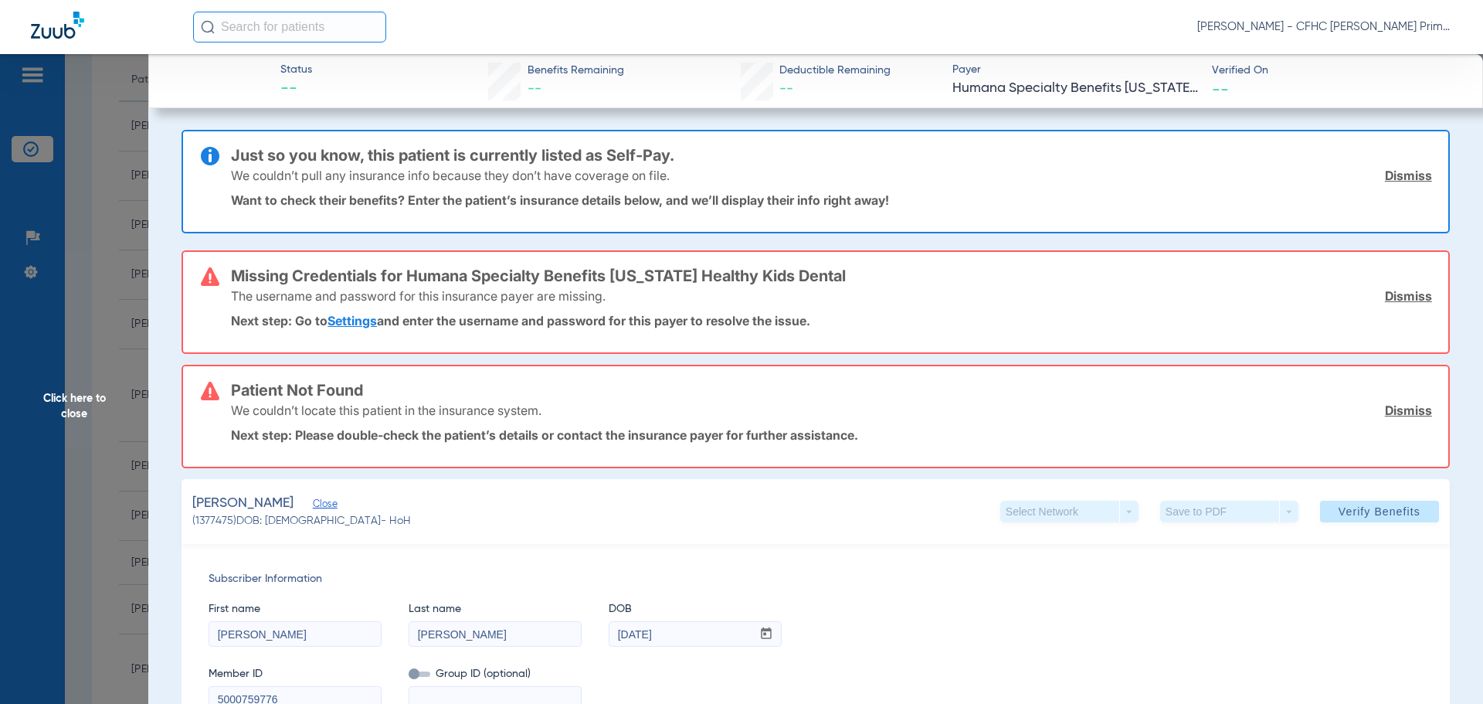
click at [1401, 170] on link "Dismiss" at bounding box center [1408, 175] width 47 height 15
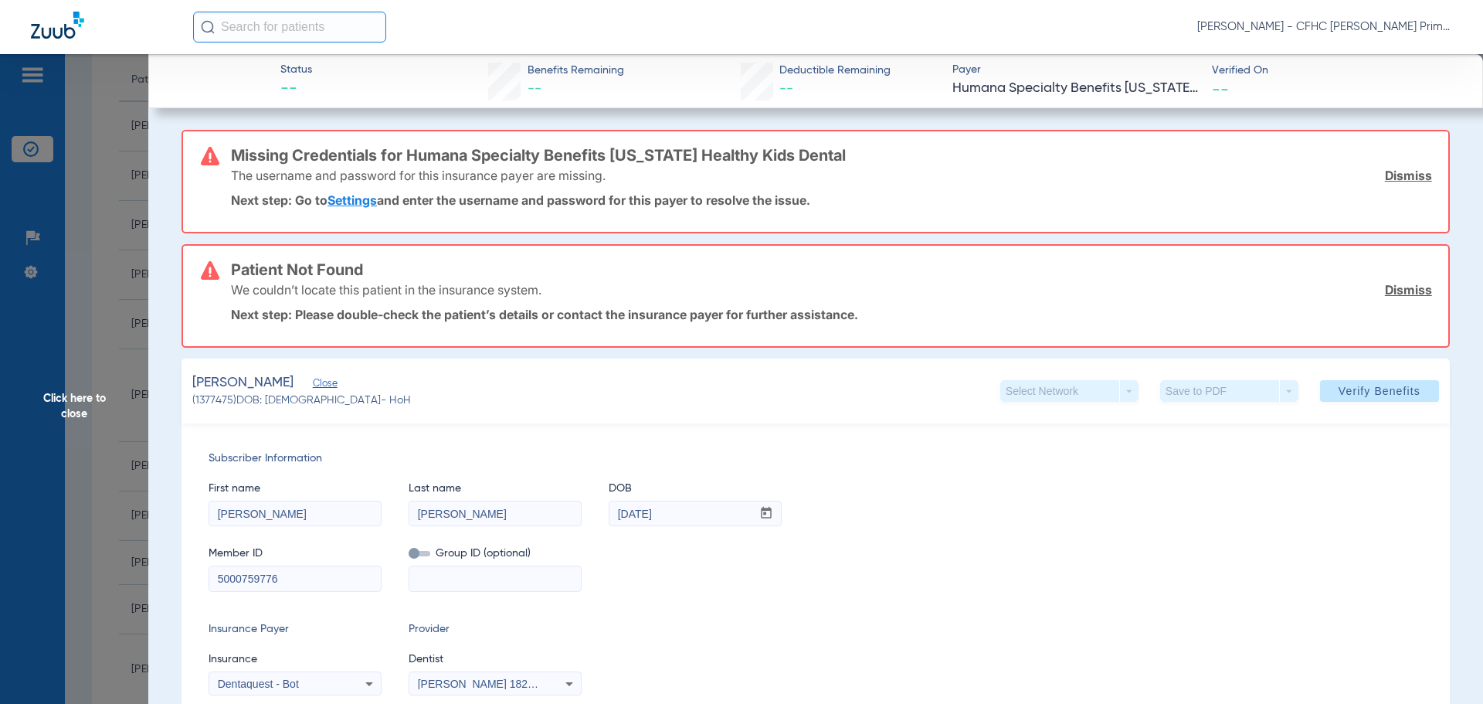
click at [1395, 173] on link "Dismiss" at bounding box center [1408, 175] width 47 height 15
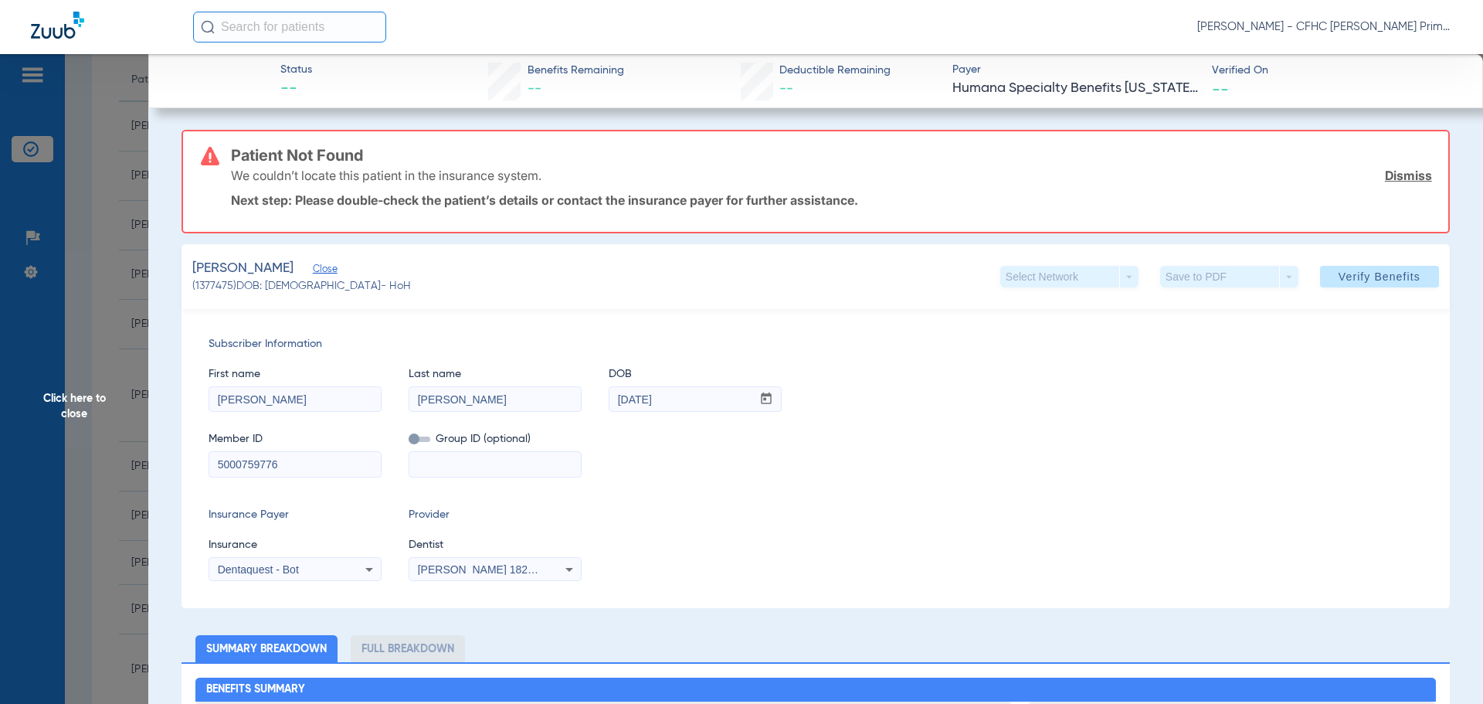
click at [1395, 173] on link "Dismiss" at bounding box center [1408, 175] width 47 height 15
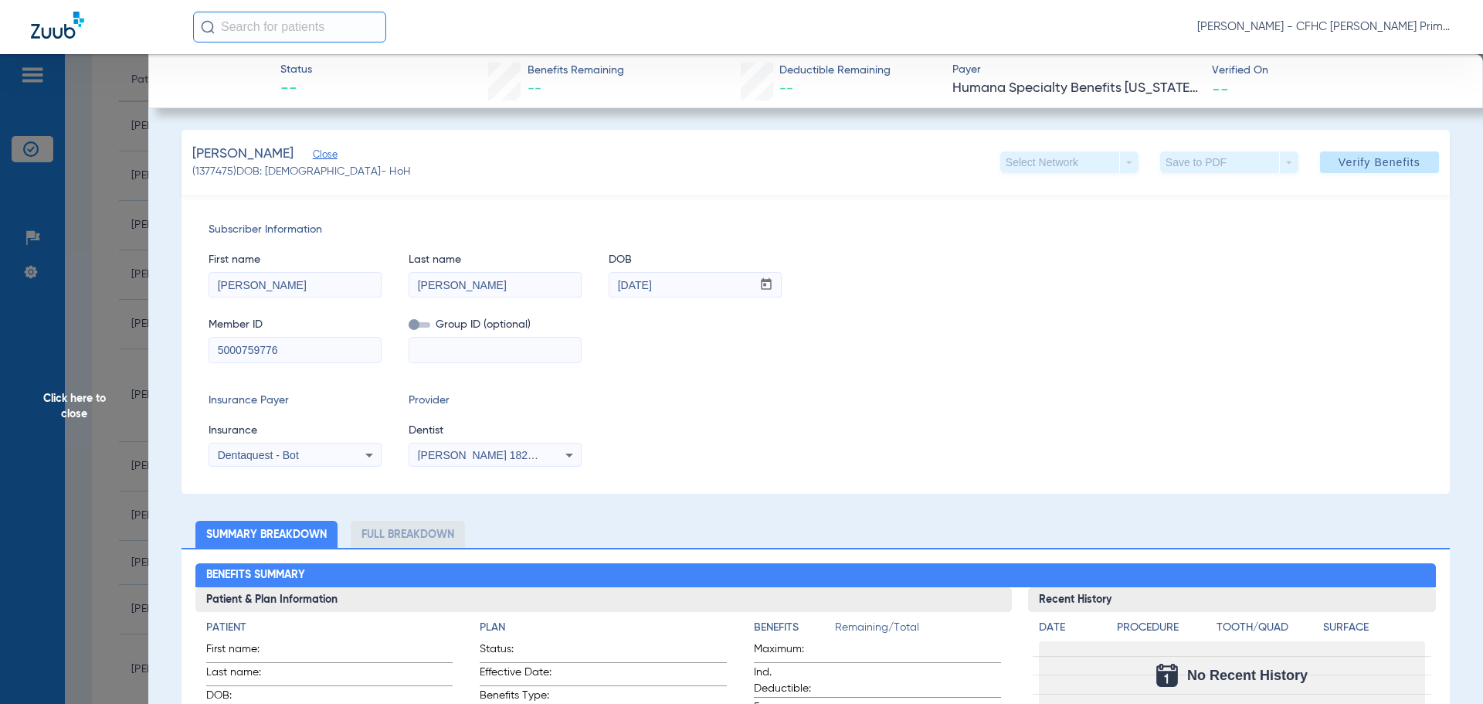
drag, startPoint x: 248, startPoint y: 345, endPoint x: 216, endPoint y: 348, distance: 32.6
click at [216, 348] on input "5000759776" at bounding box center [295, 350] width 172 height 25
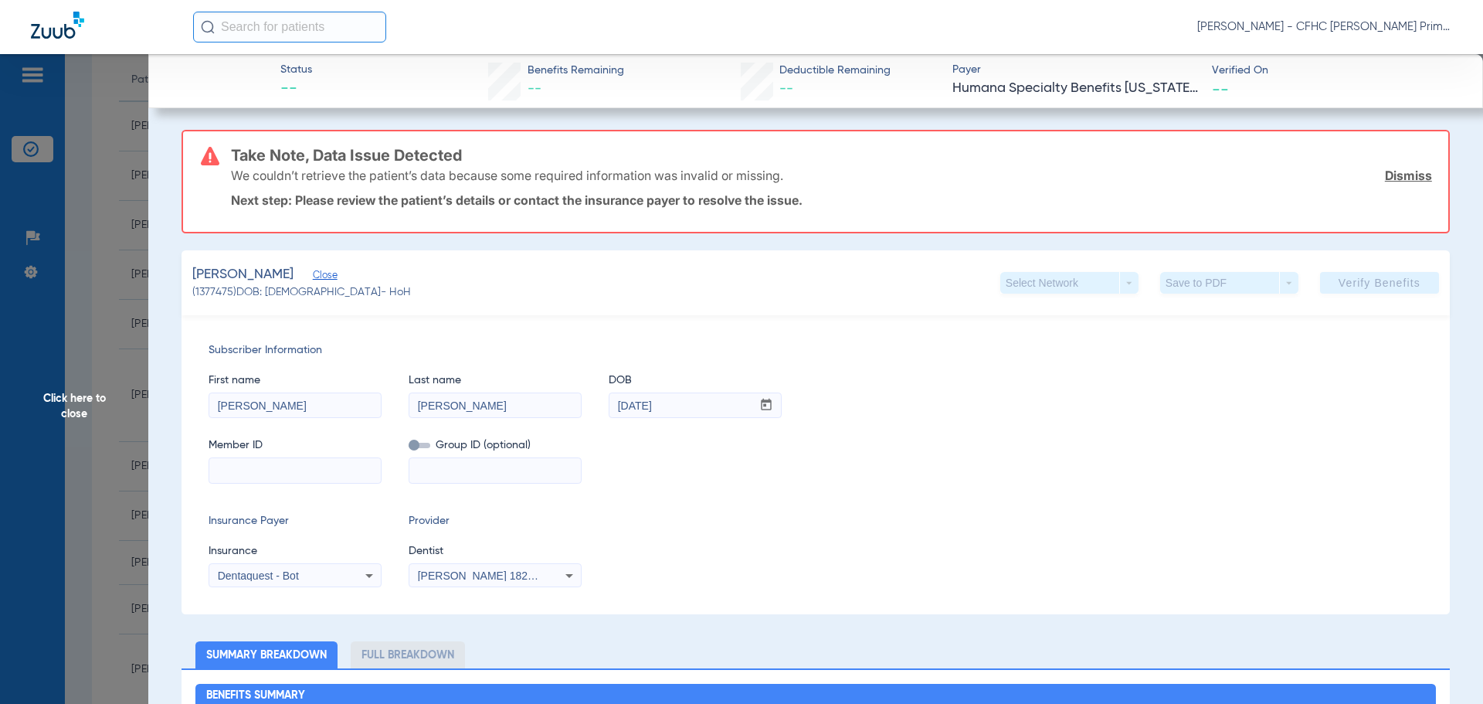
click at [212, 349] on span "Subscriber Information" at bounding box center [816, 350] width 1214 height 16
click at [1409, 182] on link "Dismiss" at bounding box center [1408, 175] width 47 height 15
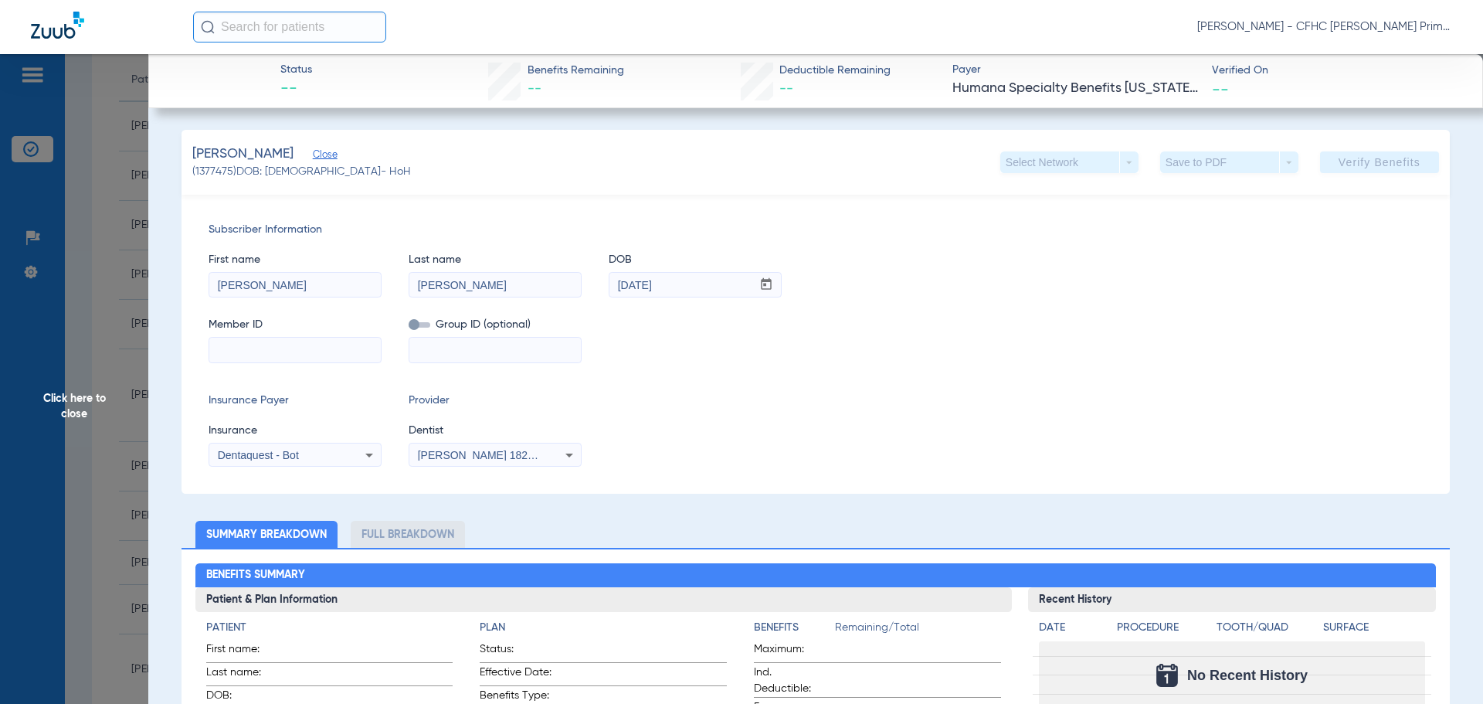
click at [286, 341] on input at bounding box center [295, 350] width 172 height 25
type input "7802217215"
click at [1387, 165] on span "Verify Benefits" at bounding box center [1380, 162] width 82 height 12
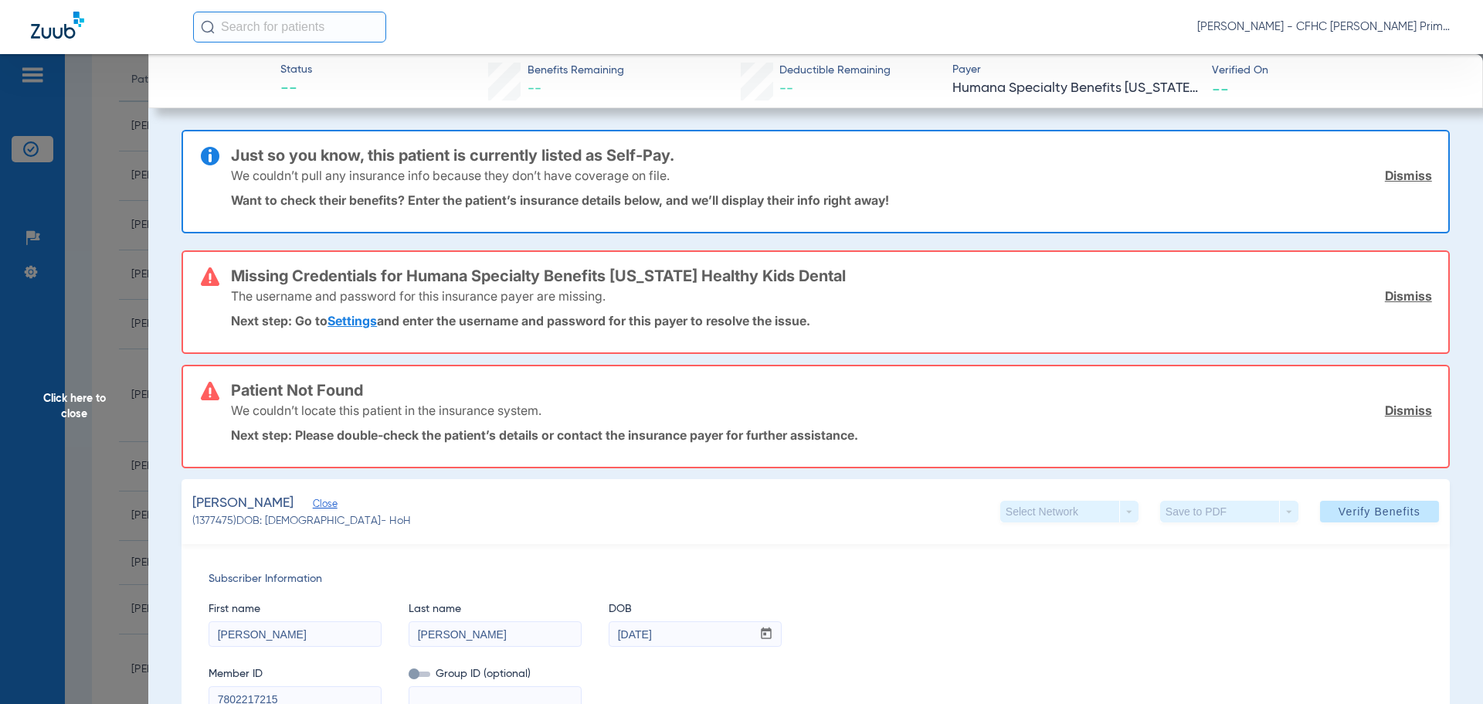
click at [1408, 172] on link "Dismiss" at bounding box center [1408, 175] width 47 height 15
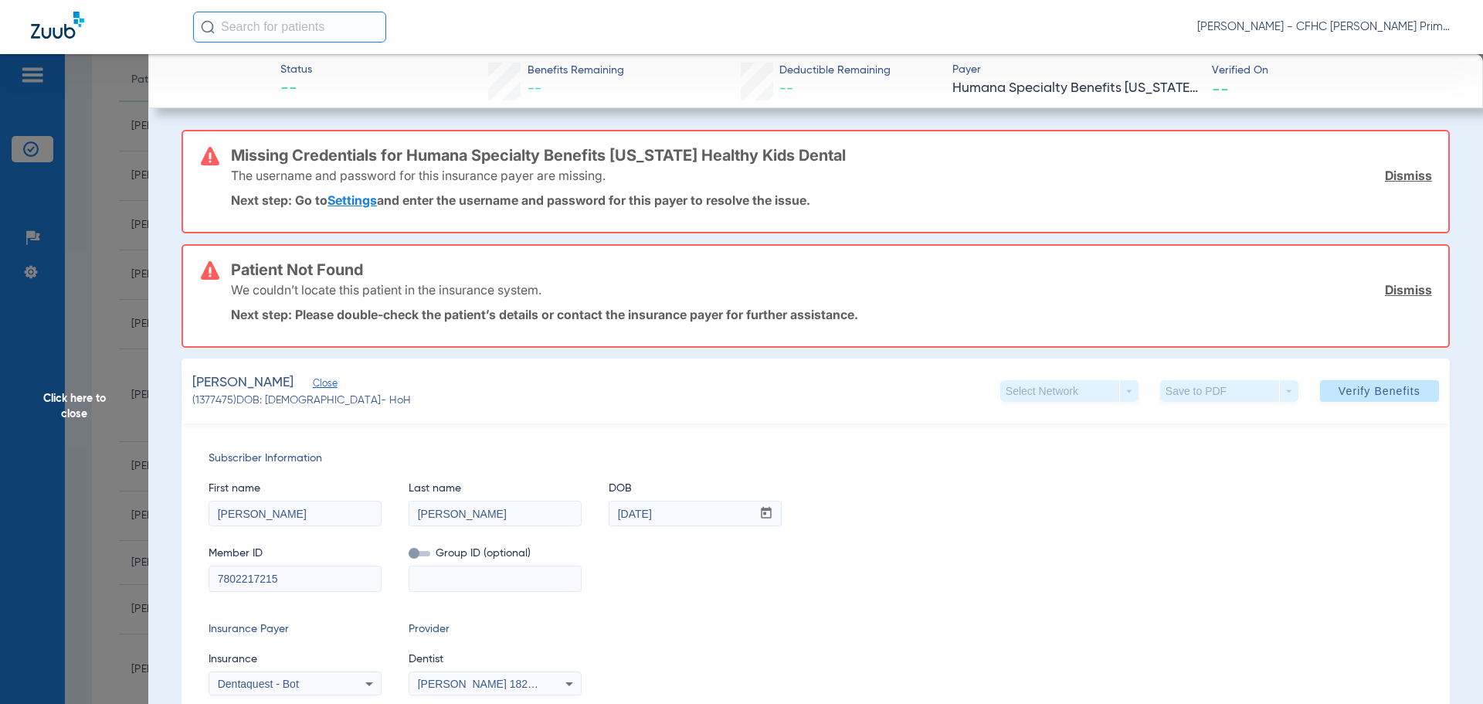
click at [1408, 172] on link "Dismiss" at bounding box center [1408, 175] width 47 height 15
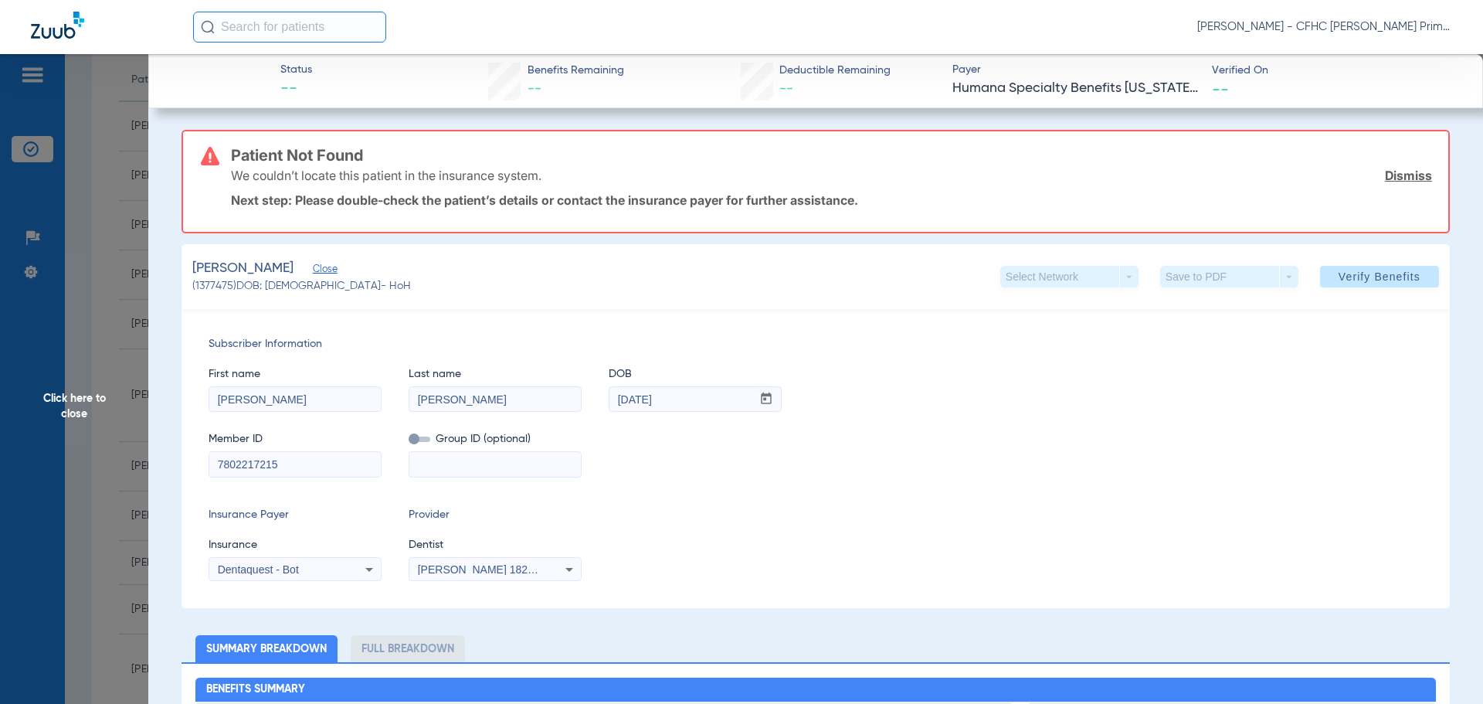
click at [1408, 172] on link "Dismiss" at bounding box center [1408, 175] width 47 height 15
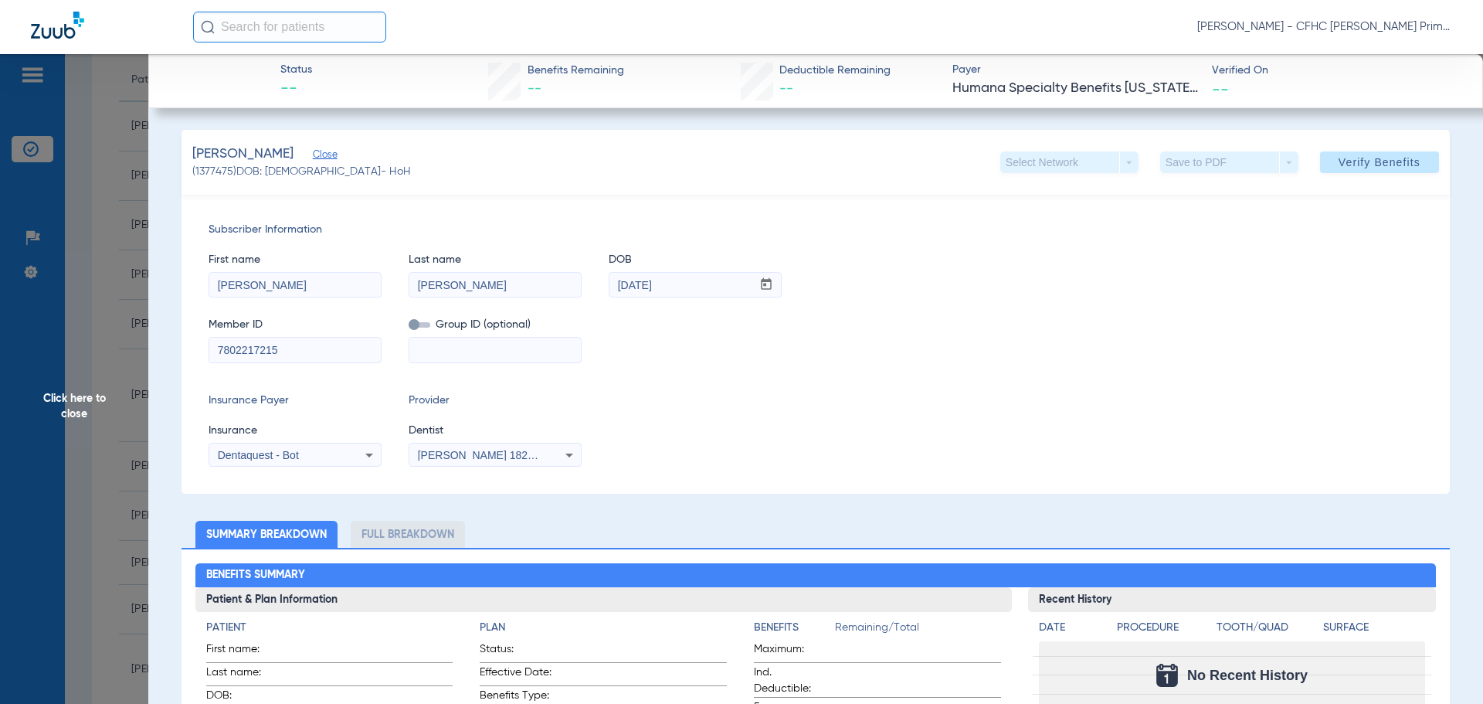
click at [367, 452] on icon at bounding box center [369, 455] width 19 height 19
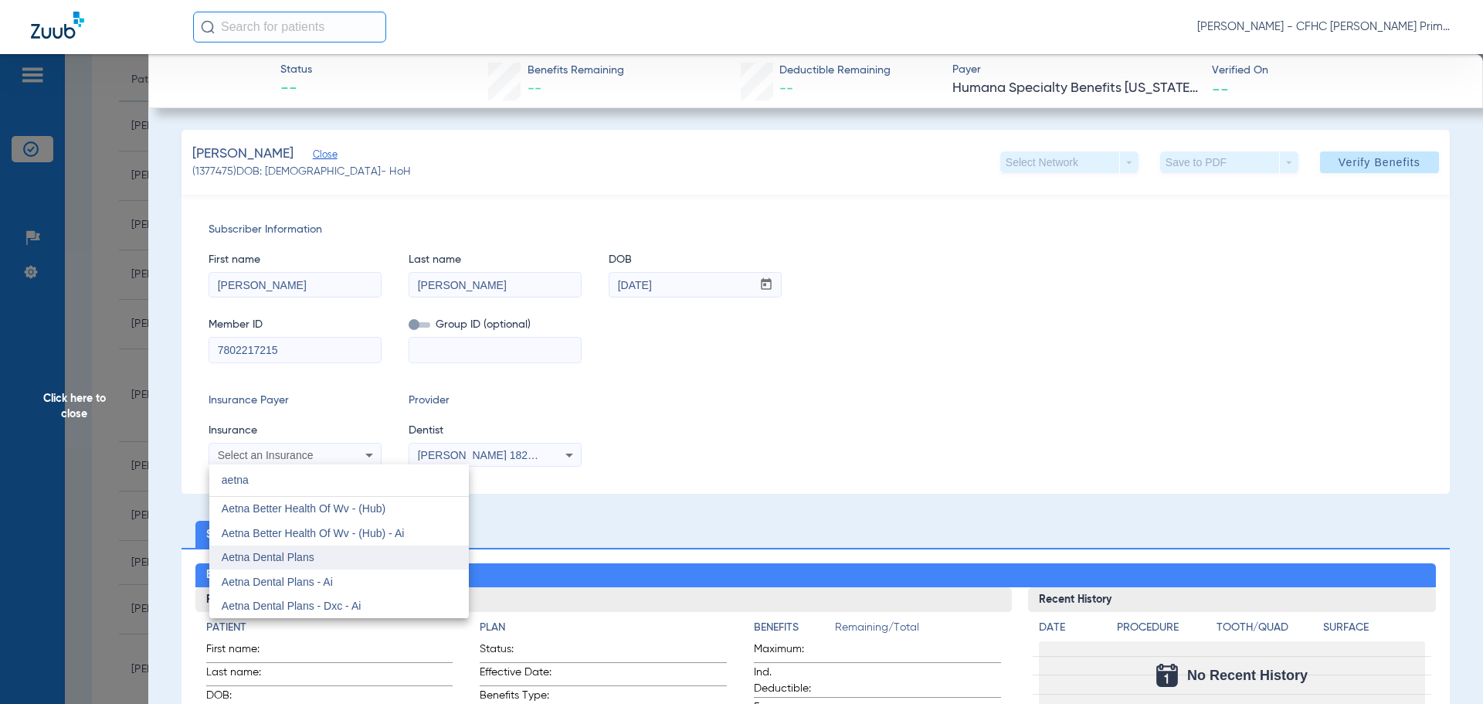
type input "aetna"
click at [328, 555] on mat-option "Aetna Dental Plans" at bounding box center [339, 557] width 260 height 25
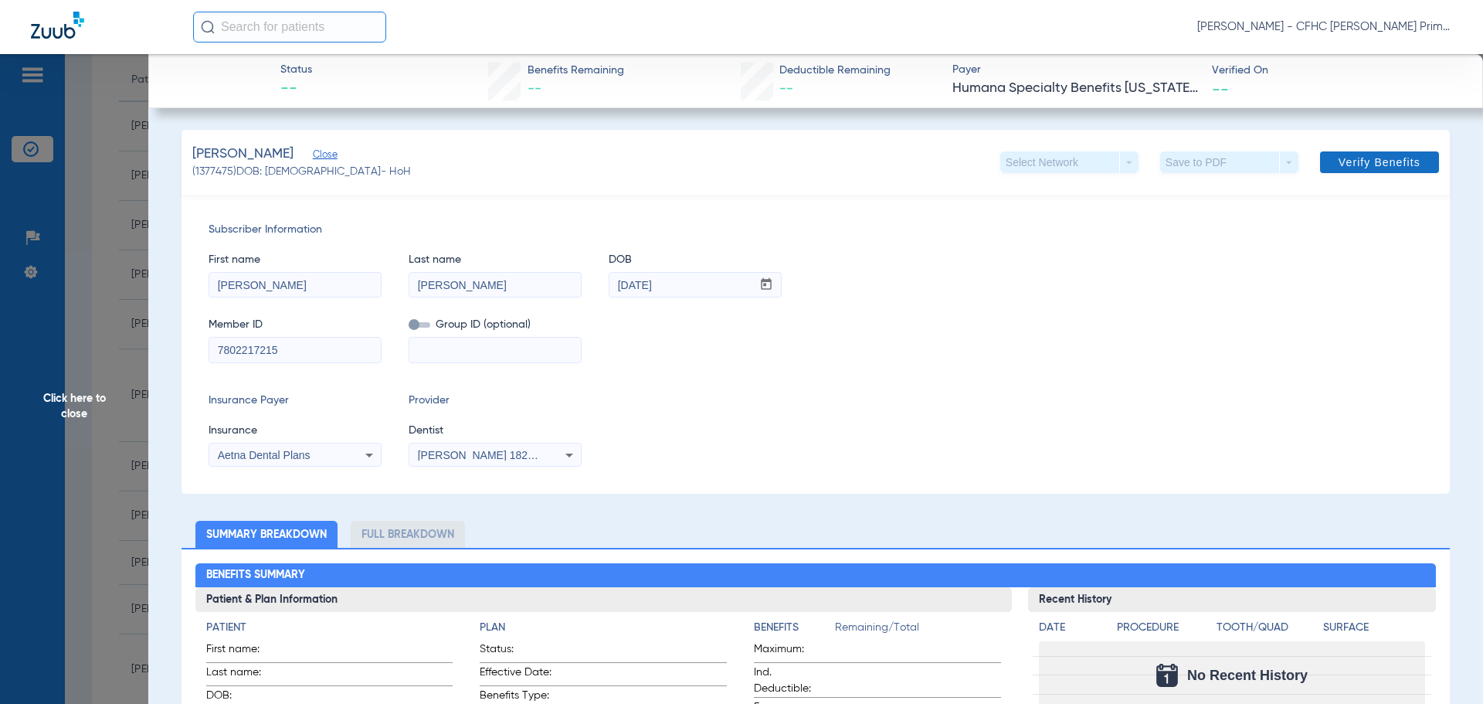
click at [1364, 158] on span "Verify Benefits" at bounding box center [1380, 162] width 82 height 12
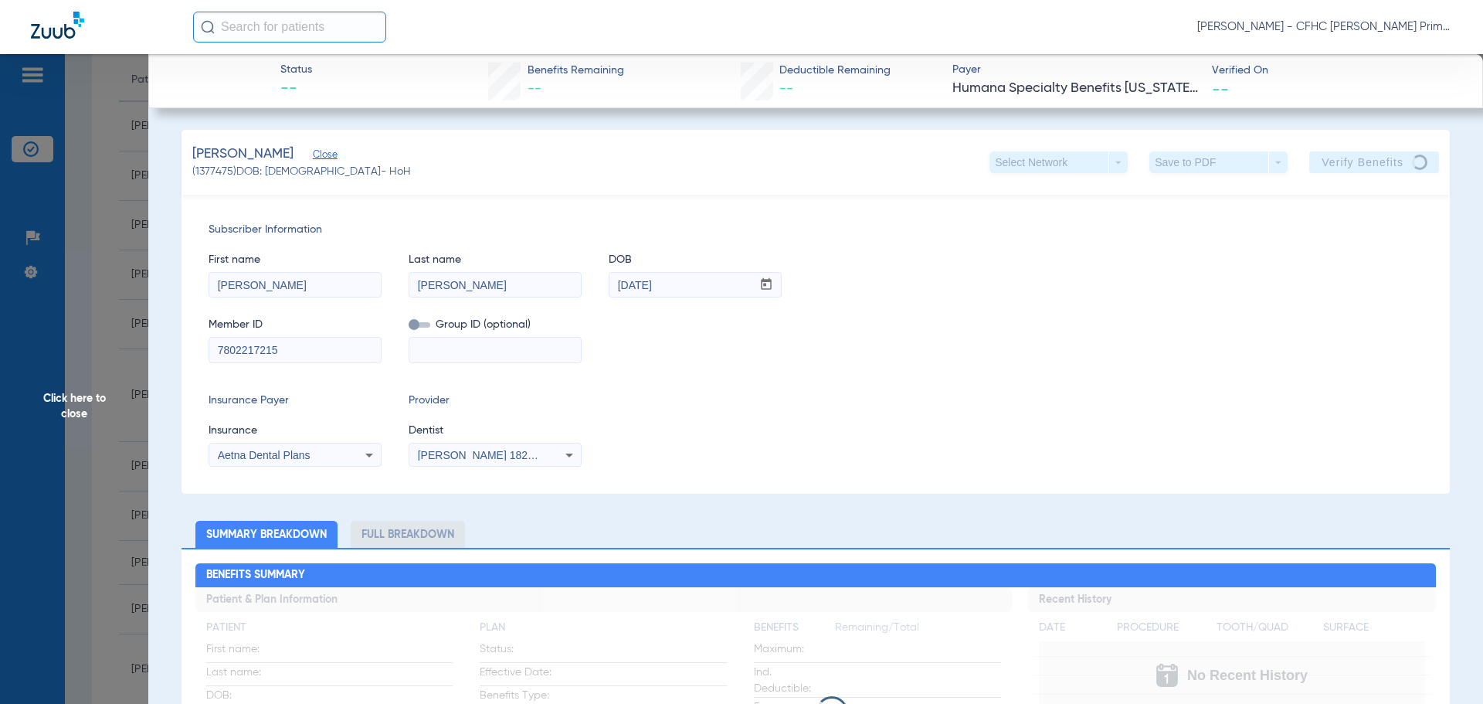
drag, startPoint x: 216, startPoint y: 348, endPoint x: 285, endPoint y: 348, distance: 68.8
click at [285, 348] on input "7802217215" at bounding box center [295, 350] width 172 height 25
click at [670, 375] on div "Subscriber Information First name [PERSON_NAME] Last name [PERSON_NAME] DOB mm …" at bounding box center [816, 344] width 1269 height 299
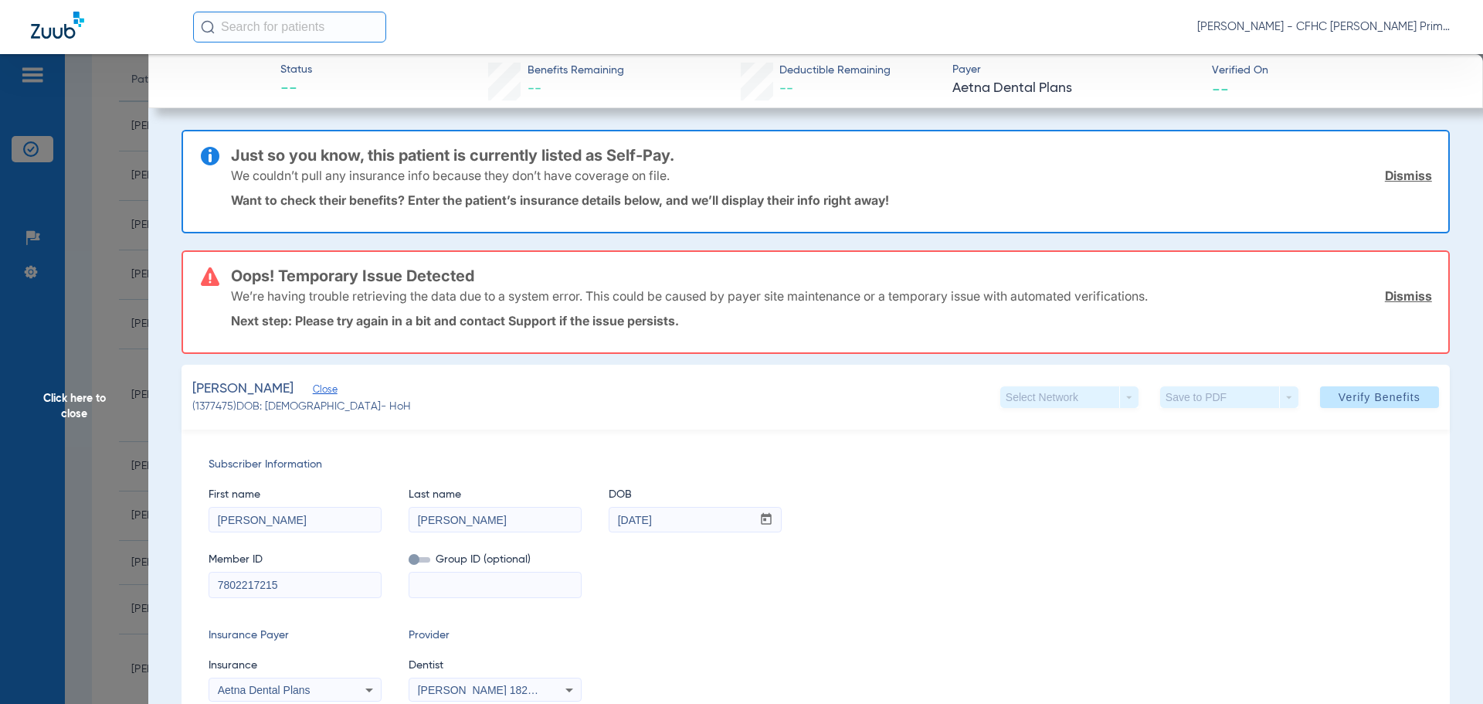
click at [1387, 179] on link "Dismiss" at bounding box center [1408, 175] width 47 height 15
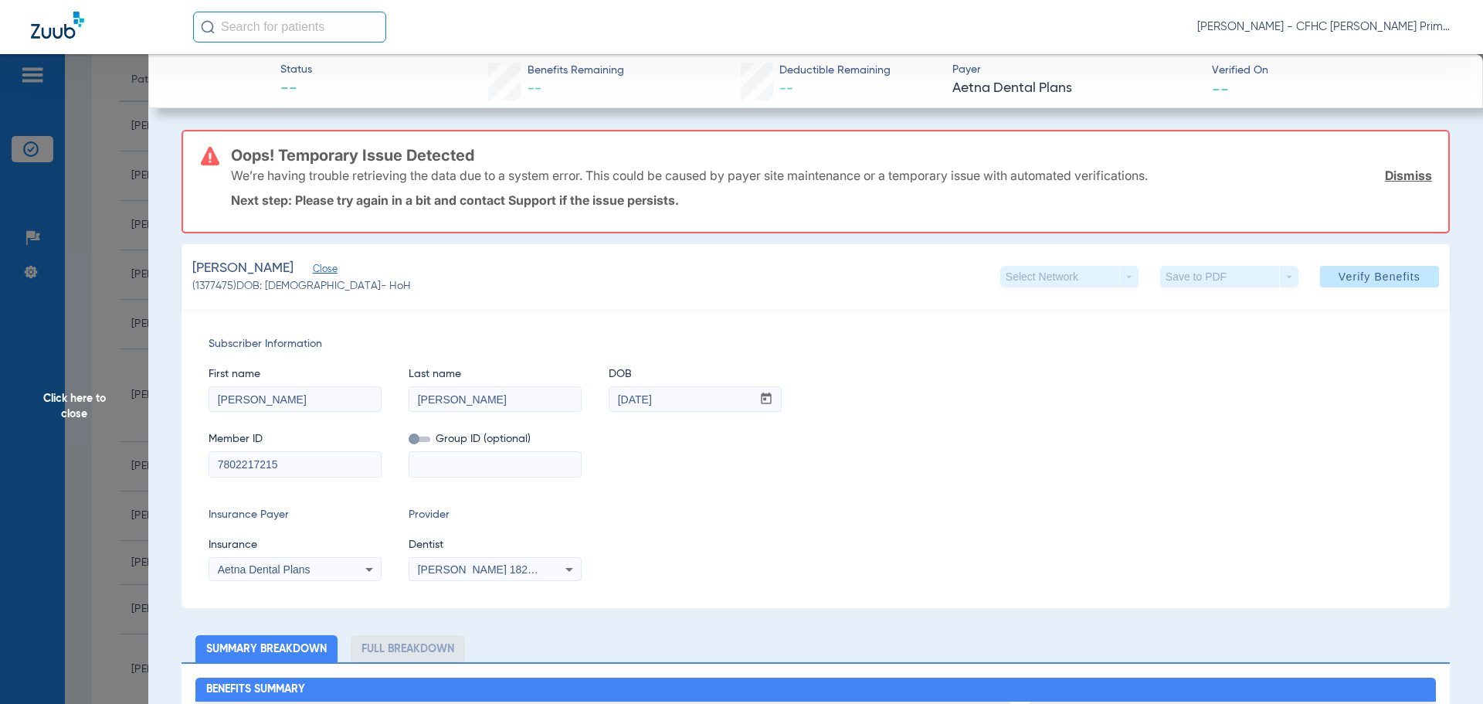
click at [1387, 179] on link "Dismiss" at bounding box center [1408, 175] width 47 height 15
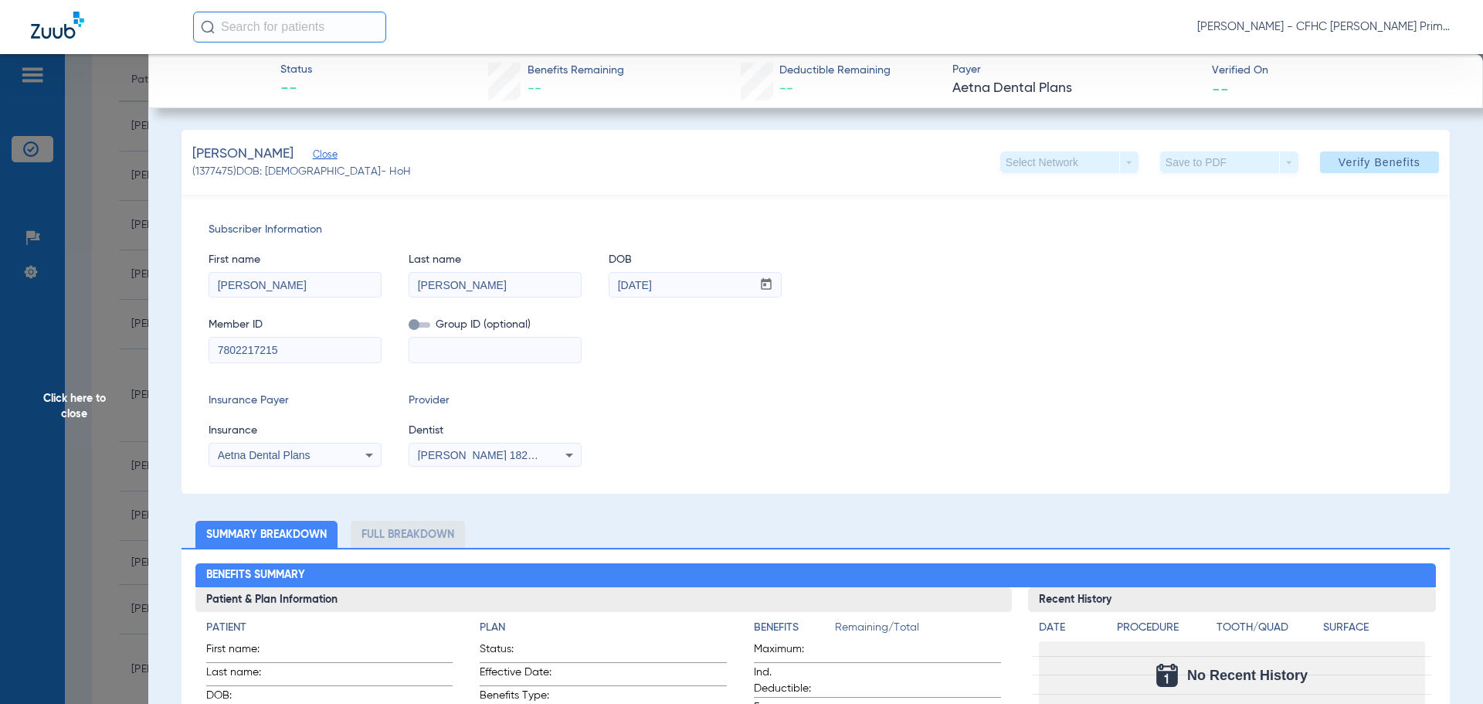
drag, startPoint x: 295, startPoint y: 350, endPoint x: 154, endPoint y: 369, distance: 142.6
type input "5000759776"
click at [341, 460] on div "Aetna Dental Plans" at bounding box center [295, 455] width 172 height 19
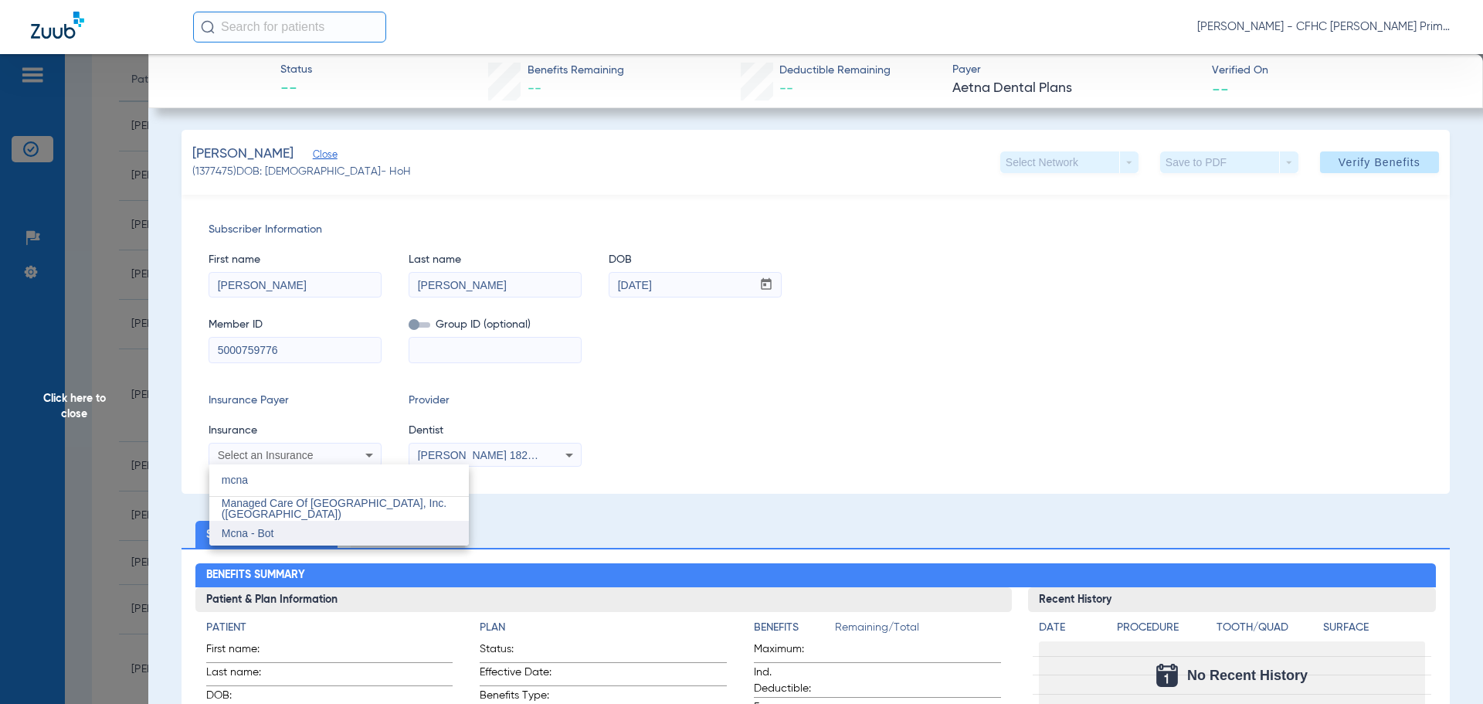
type input "mcna"
click at [315, 532] on mat-option "Mcna - Bot" at bounding box center [339, 533] width 260 height 25
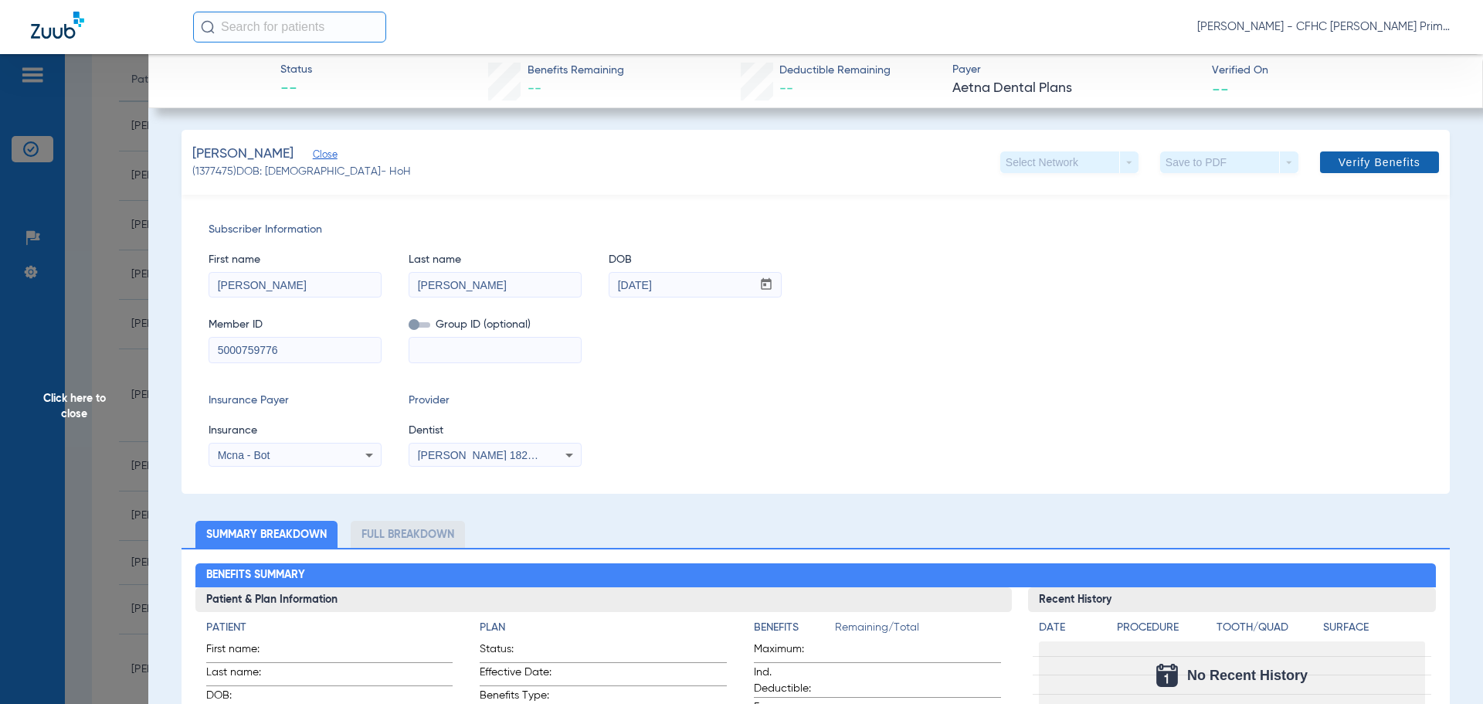
click at [1326, 159] on span at bounding box center [1379, 162] width 119 height 37
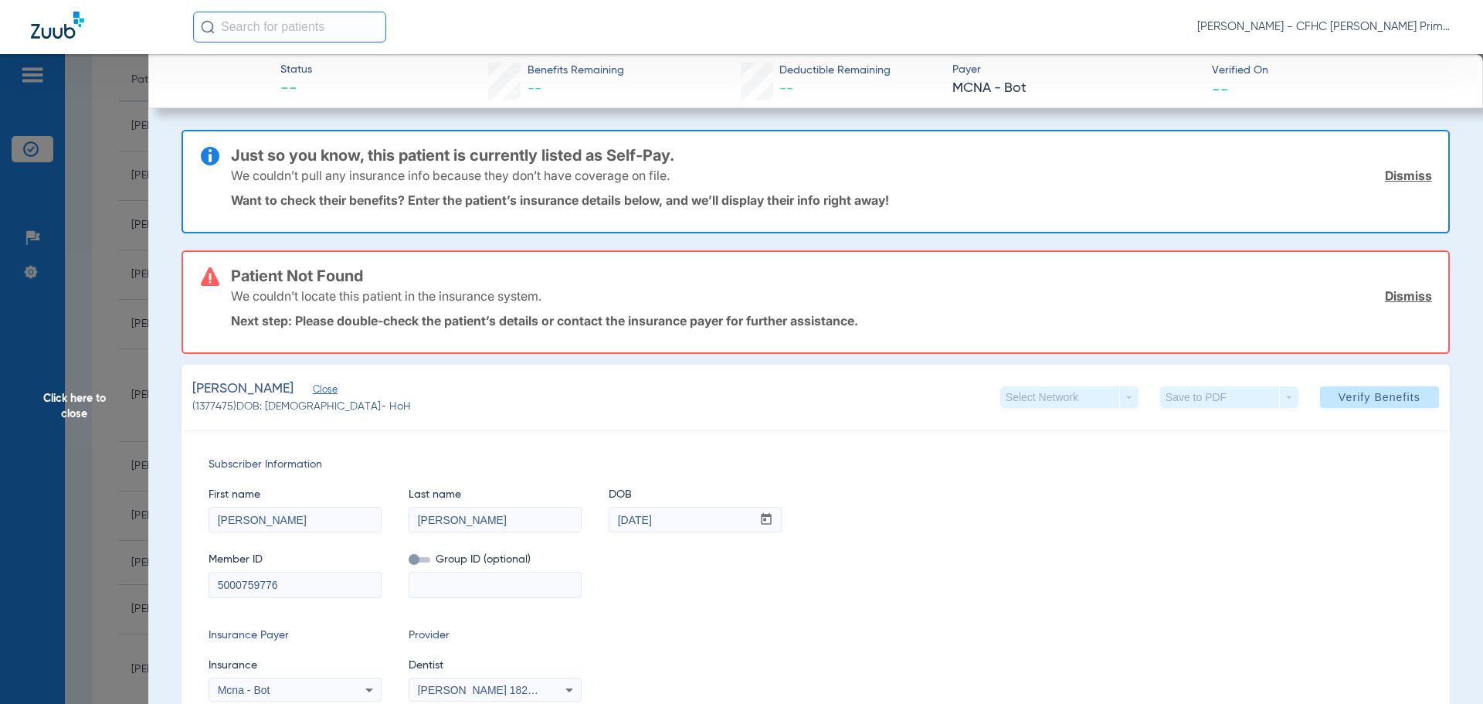
click at [1401, 178] on link "Dismiss" at bounding box center [1408, 175] width 47 height 15
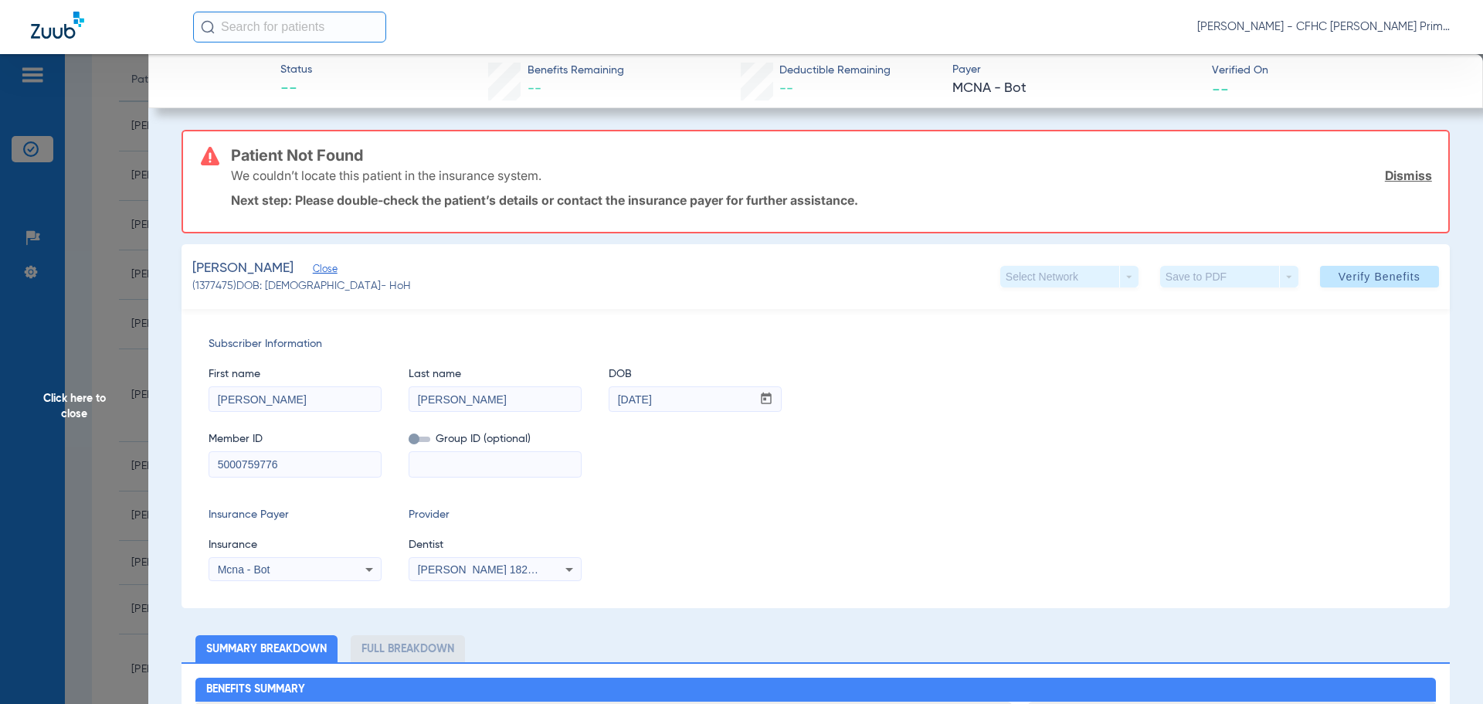
click at [1401, 178] on link "Dismiss" at bounding box center [1408, 175] width 47 height 15
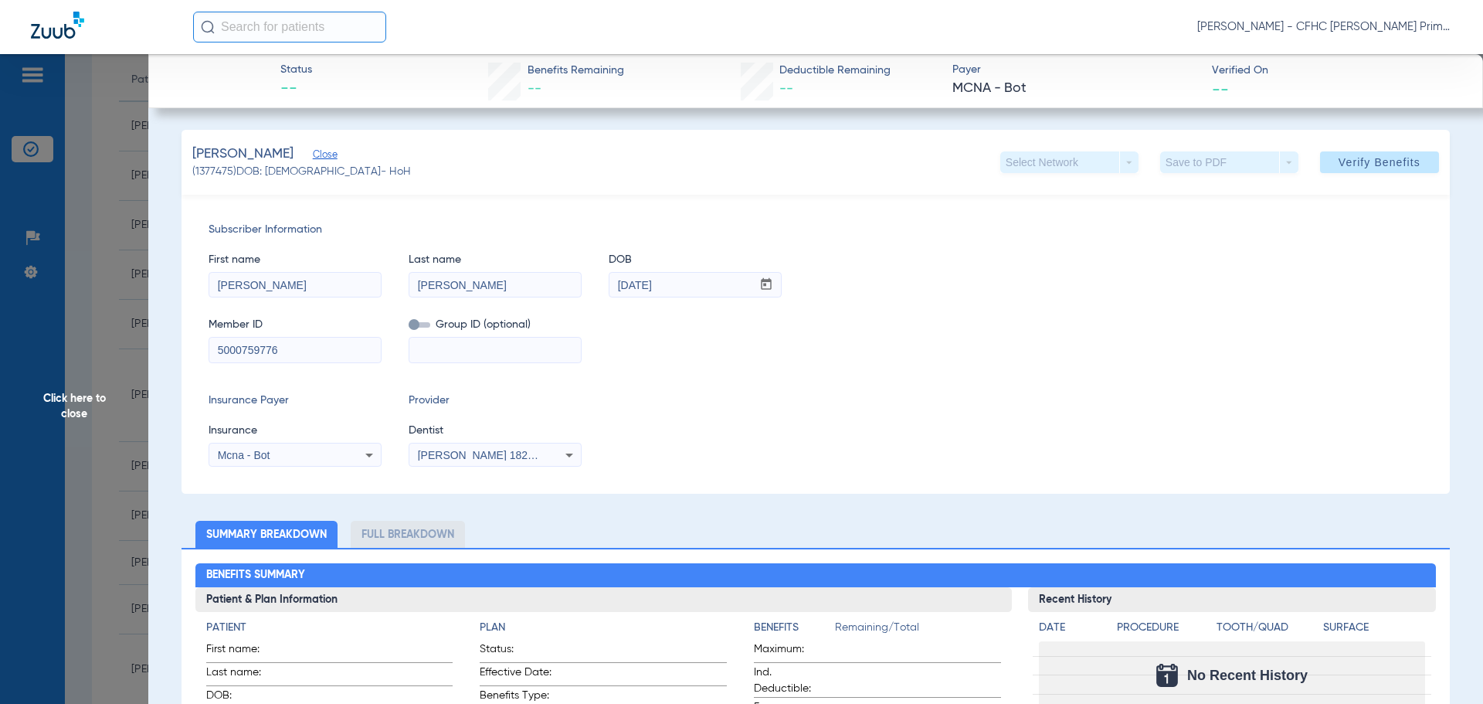
click at [89, 389] on span "Click here to close" at bounding box center [74, 406] width 148 height 704
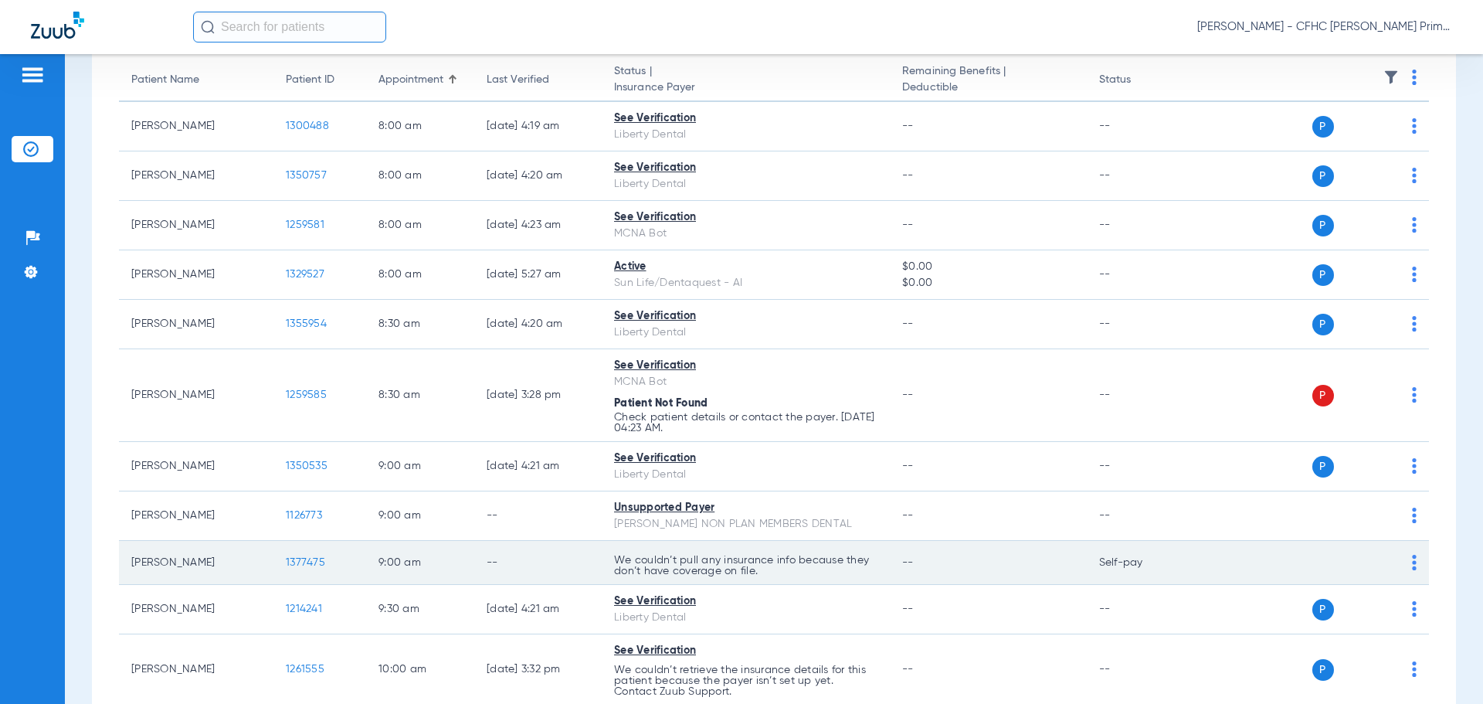
click at [307, 562] on span "1377475" at bounding box center [305, 562] width 39 height 11
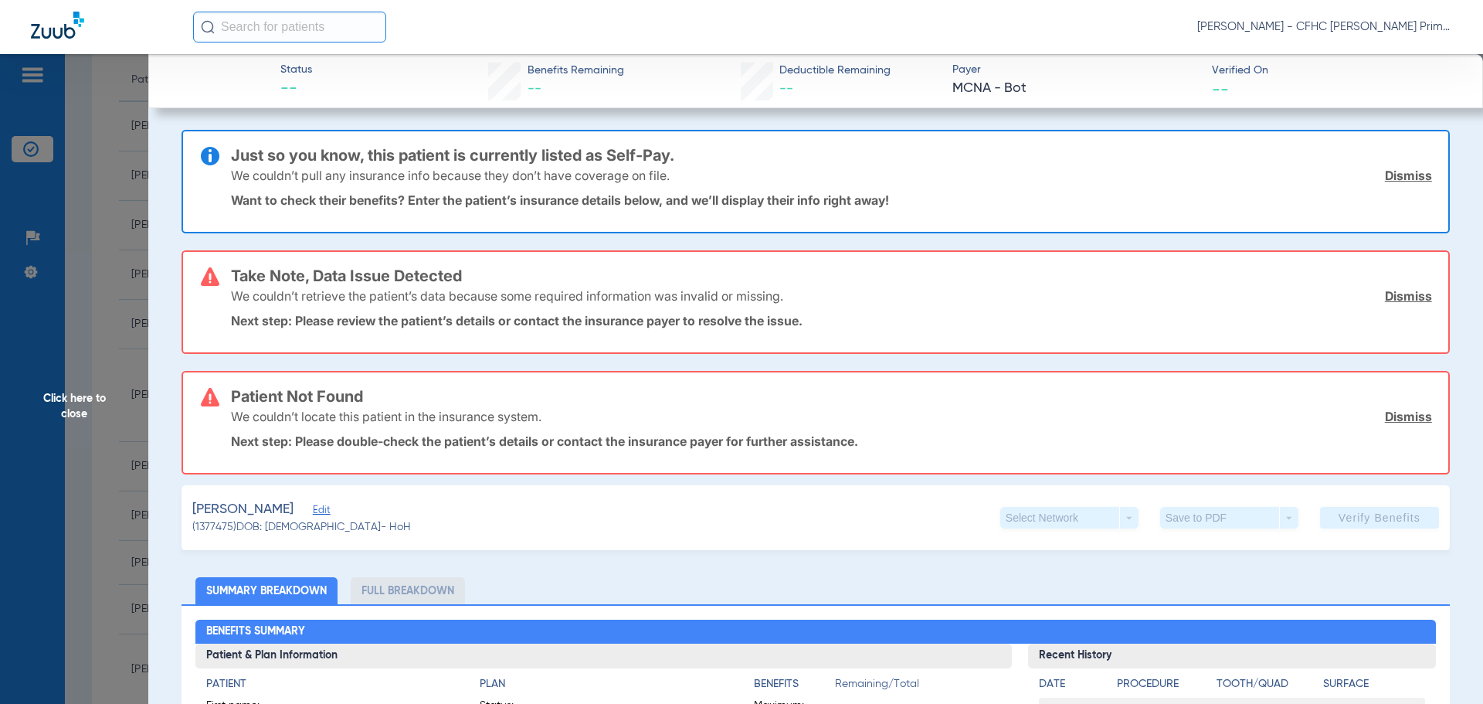
click at [1398, 176] on link "Dismiss" at bounding box center [1408, 175] width 47 height 15
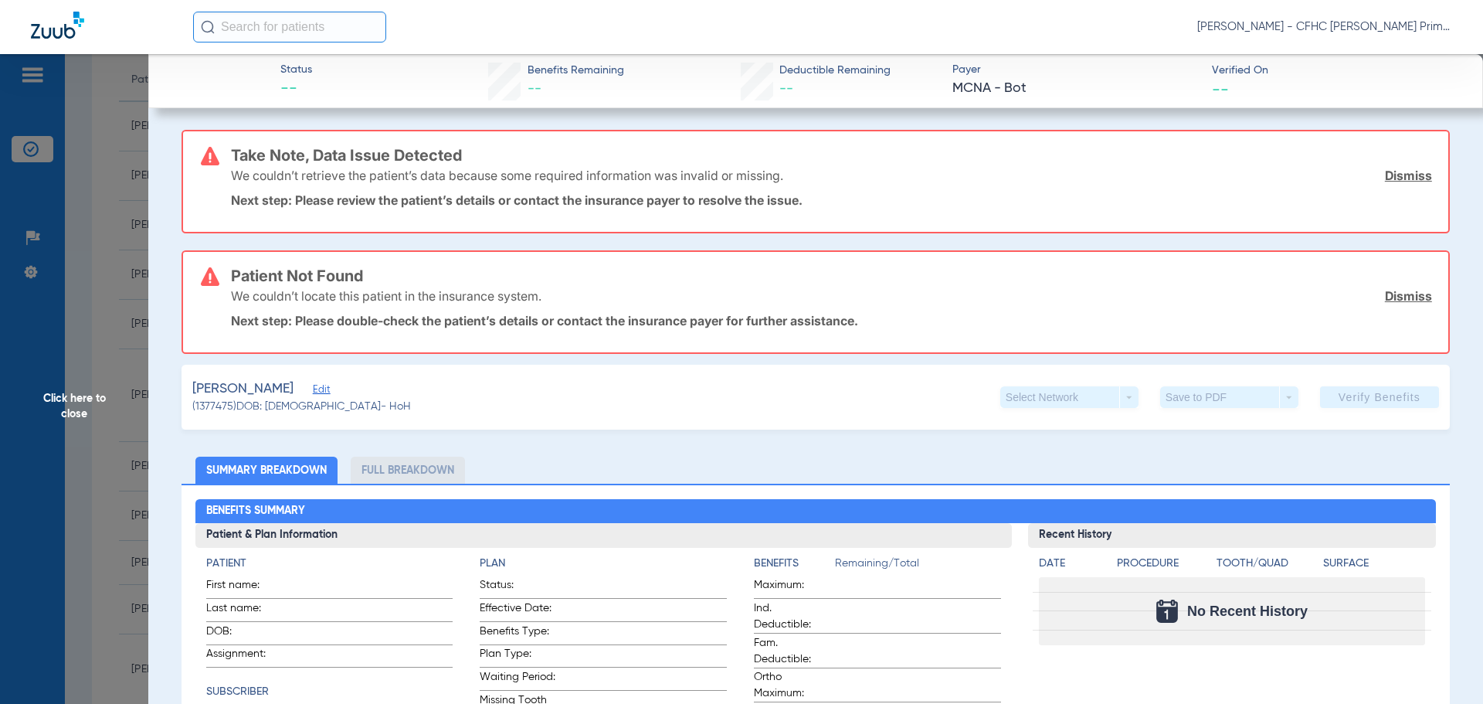
click at [1398, 176] on link "Dismiss" at bounding box center [1408, 175] width 47 height 15
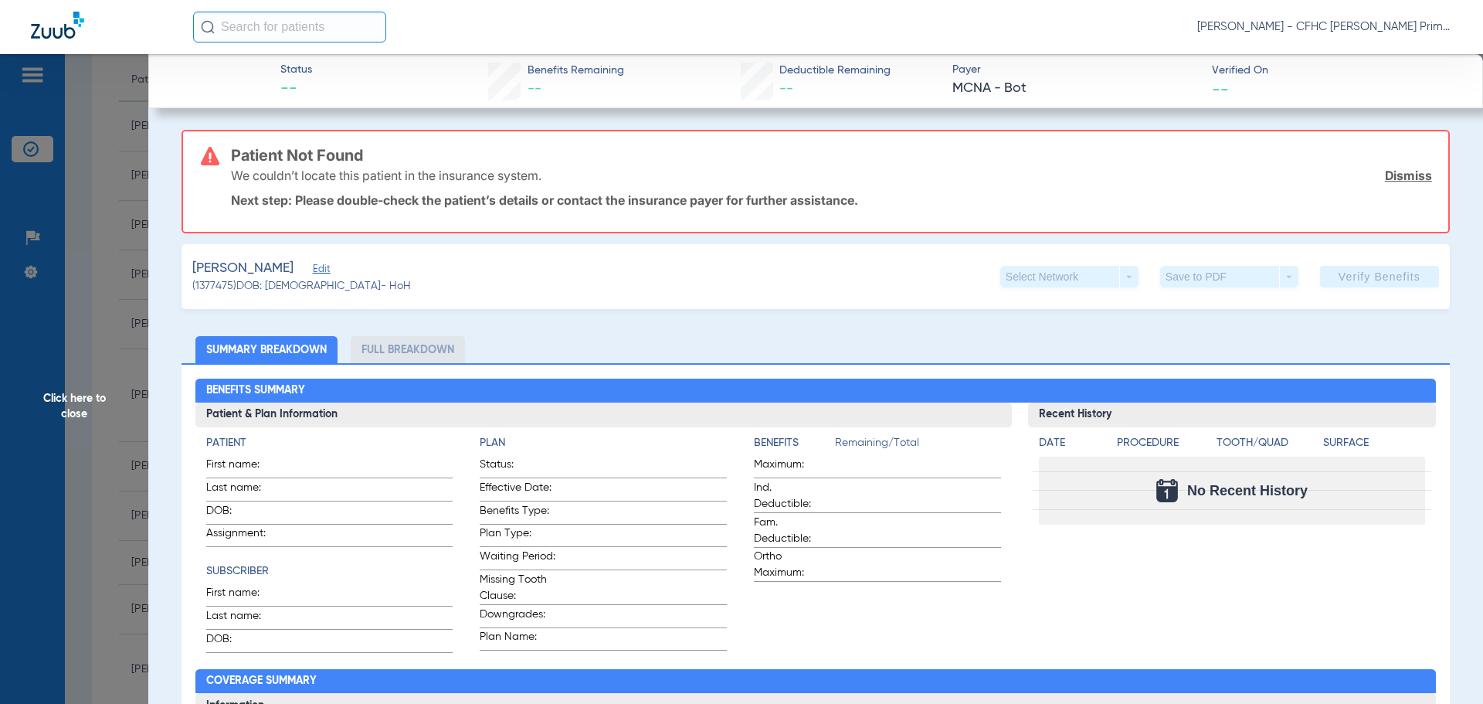
click at [1398, 176] on link "Dismiss" at bounding box center [1408, 175] width 47 height 15
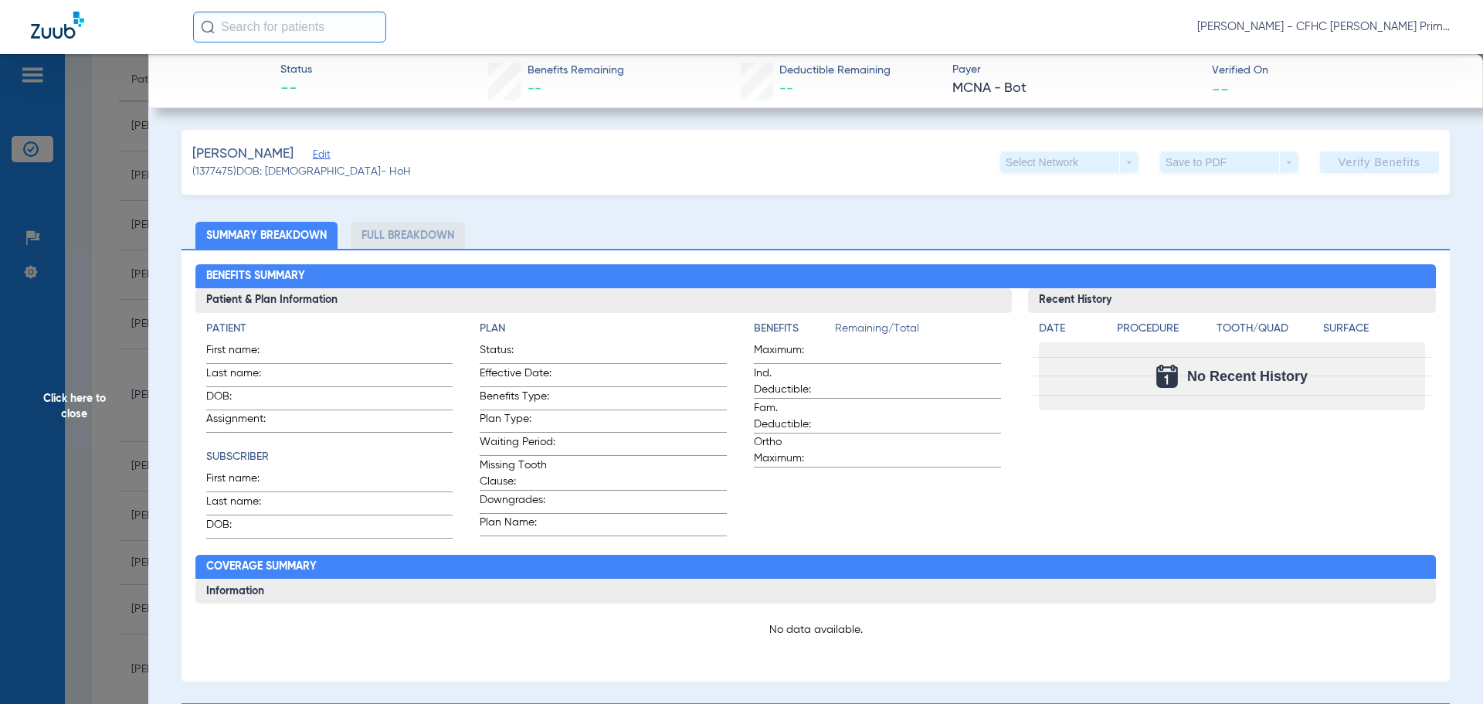
click at [314, 161] on span "Edit" at bounding box center [320, 156] width 14 height 15
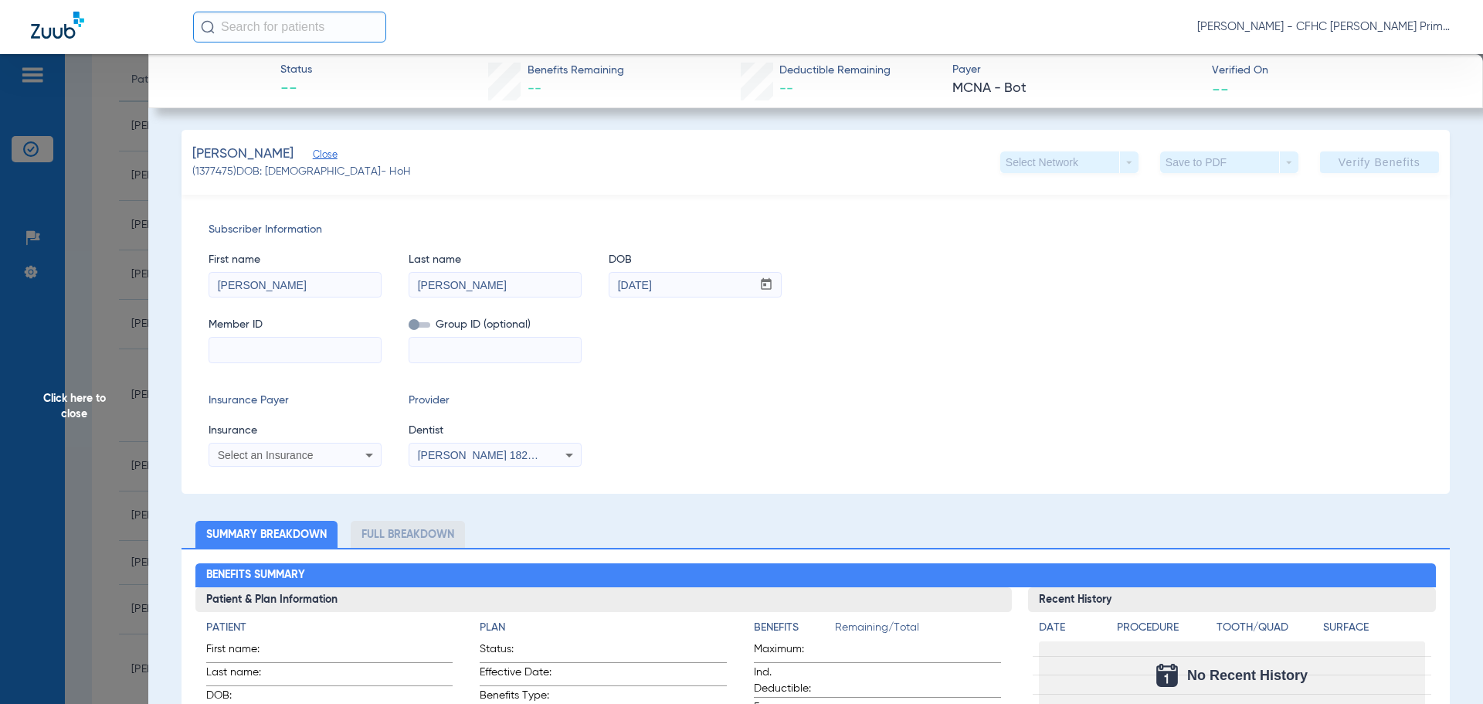
click at [277, 361] on input at bounding box center [295, 350] width 172 height 25
type input "5000759775"
click at [307, 450] on span "Select an Insurance" at bounding box center [266, 455] width 96 height 12
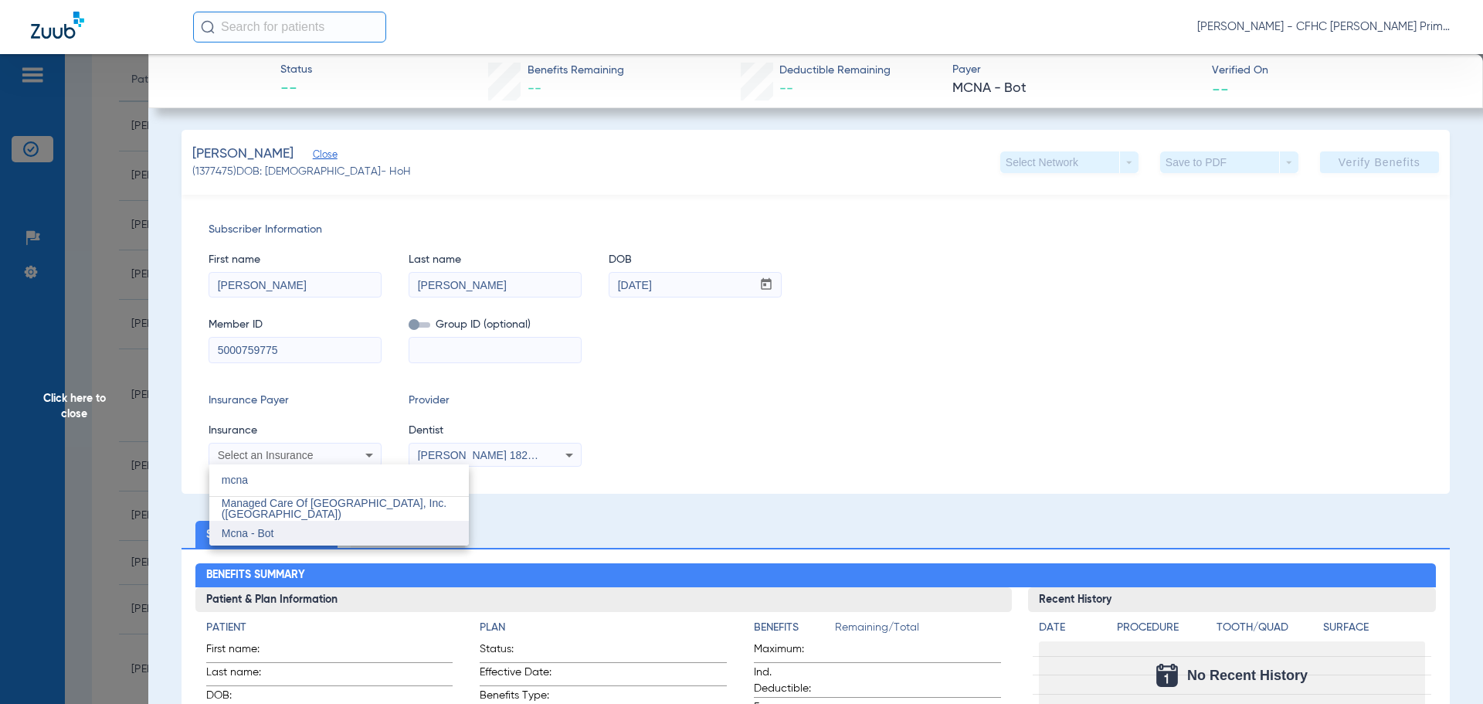
type input "mcna"
click at [289, 541] on mat-option "Mcna - Bot" at bounding box center [339, 533] width 260 height 25
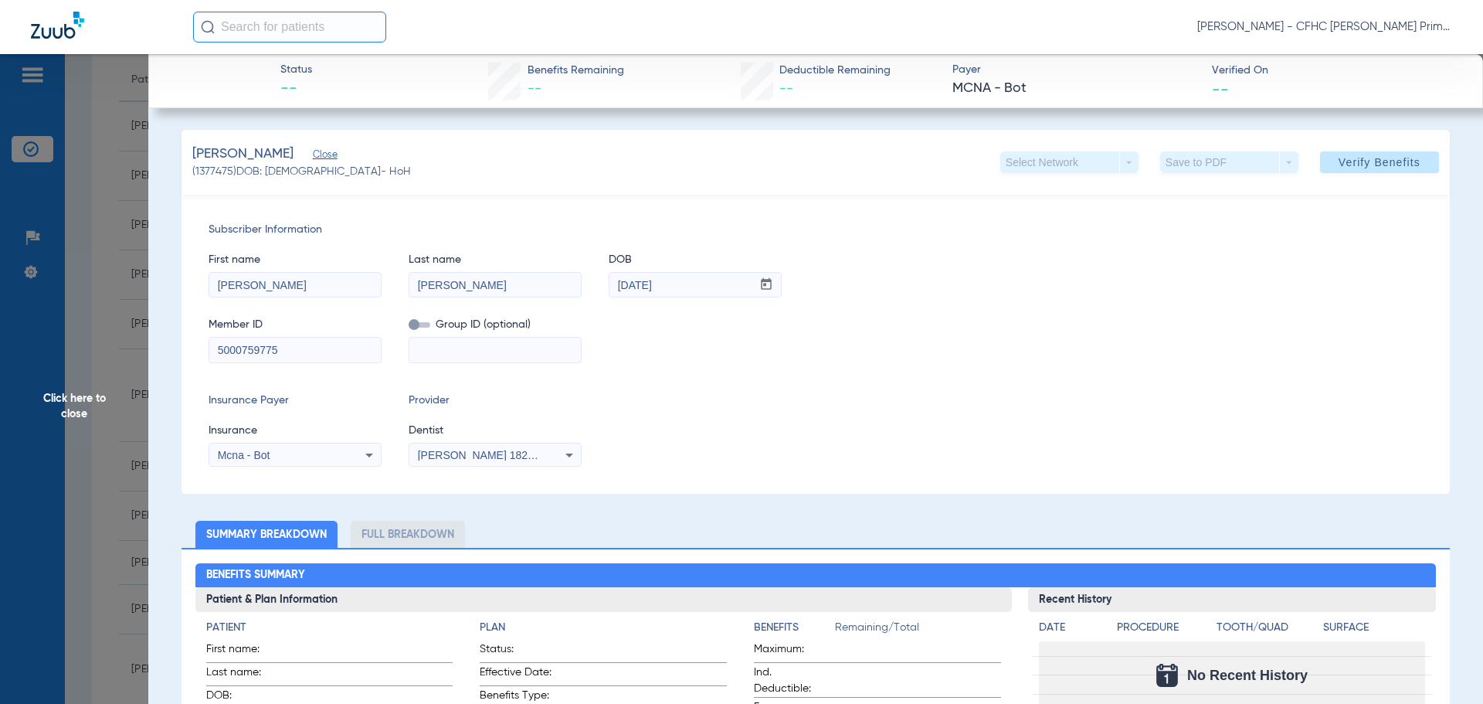
click at [1343, 159] on span "Verify Benefits" at bounding box center [1380, 162] width 82 height 12
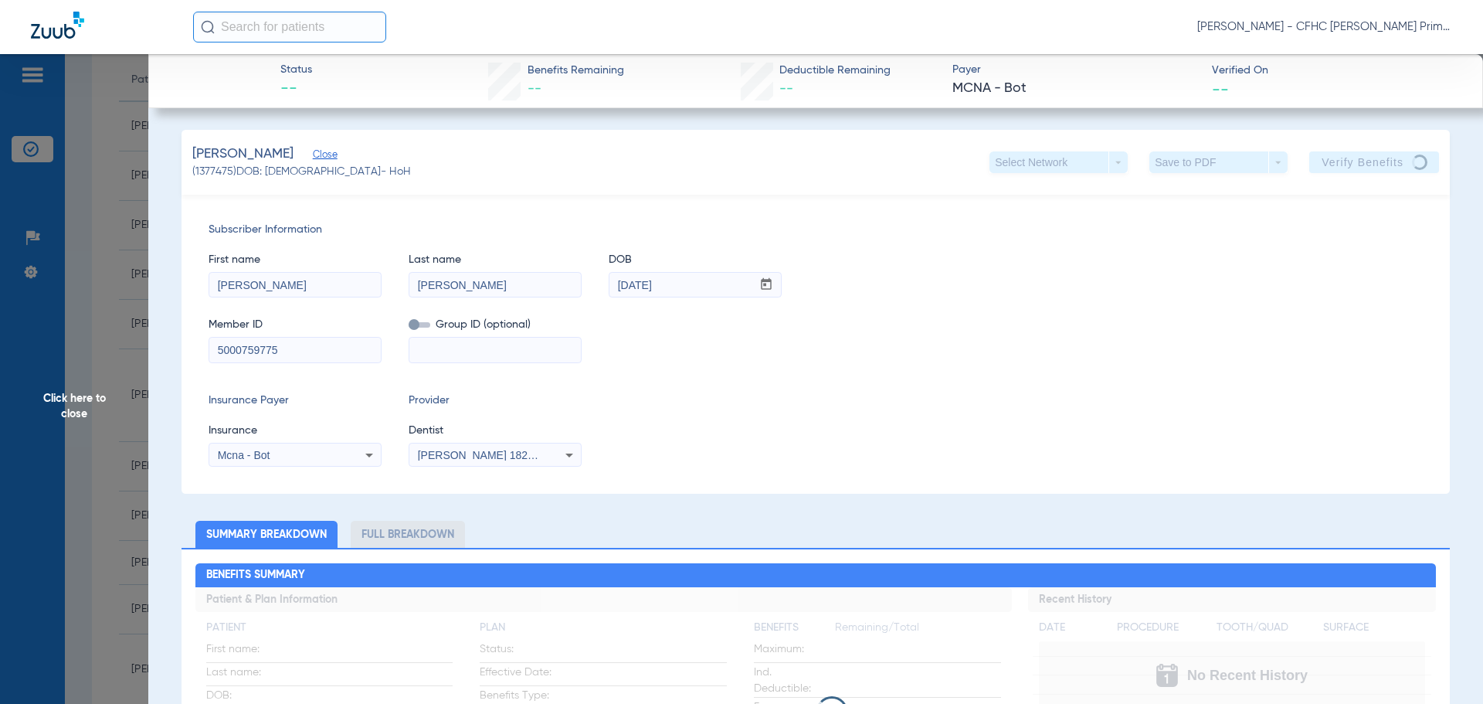
drag, startPoint x: 217, startPoint y: 349, endPoint x: 263, endPoint y: 348, distance: 46.4
click at [278, 348] on input "5000759775" at bounding box center [295, 350] width 172 height 25
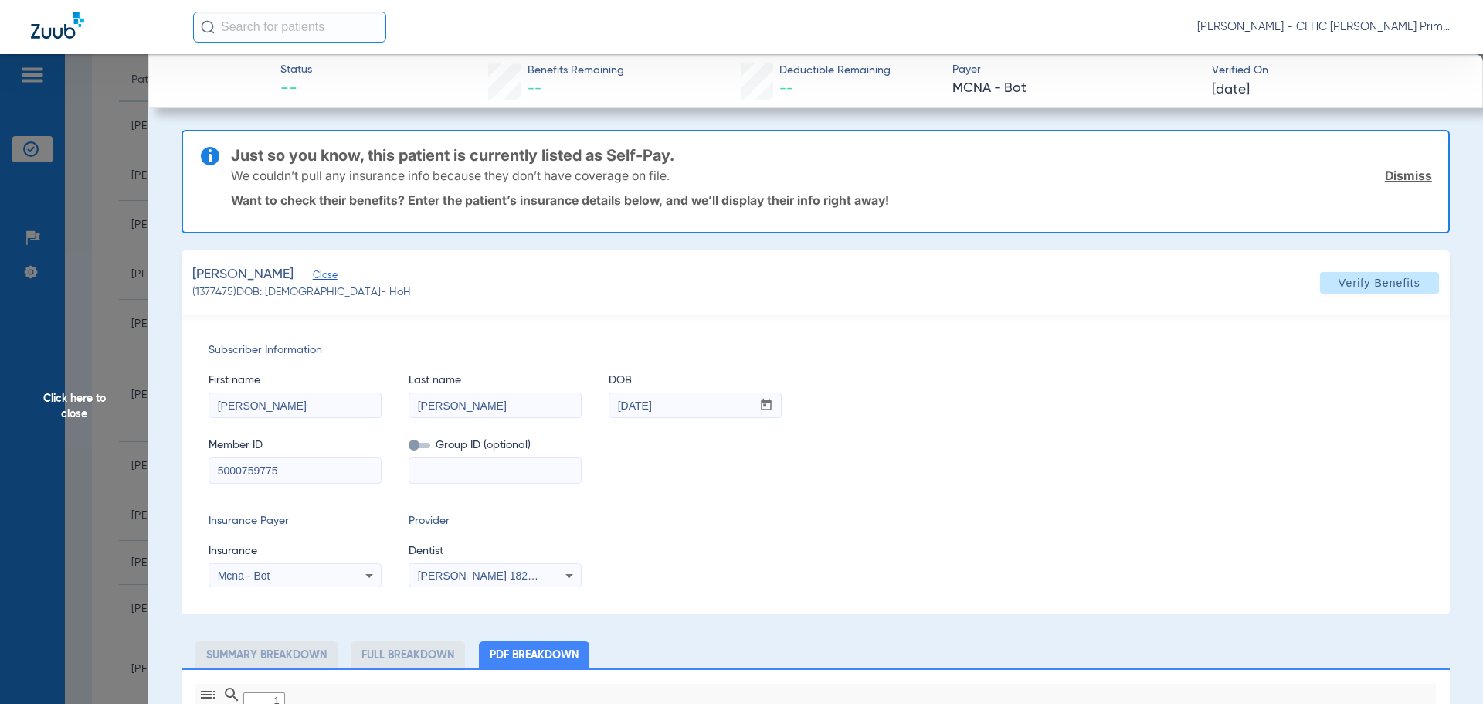
type input "0"
select select "page-width"
type input "1"
click at [1403, 175] on link "Dismiss" at bounding box center [1408, 175] width 47 height 15
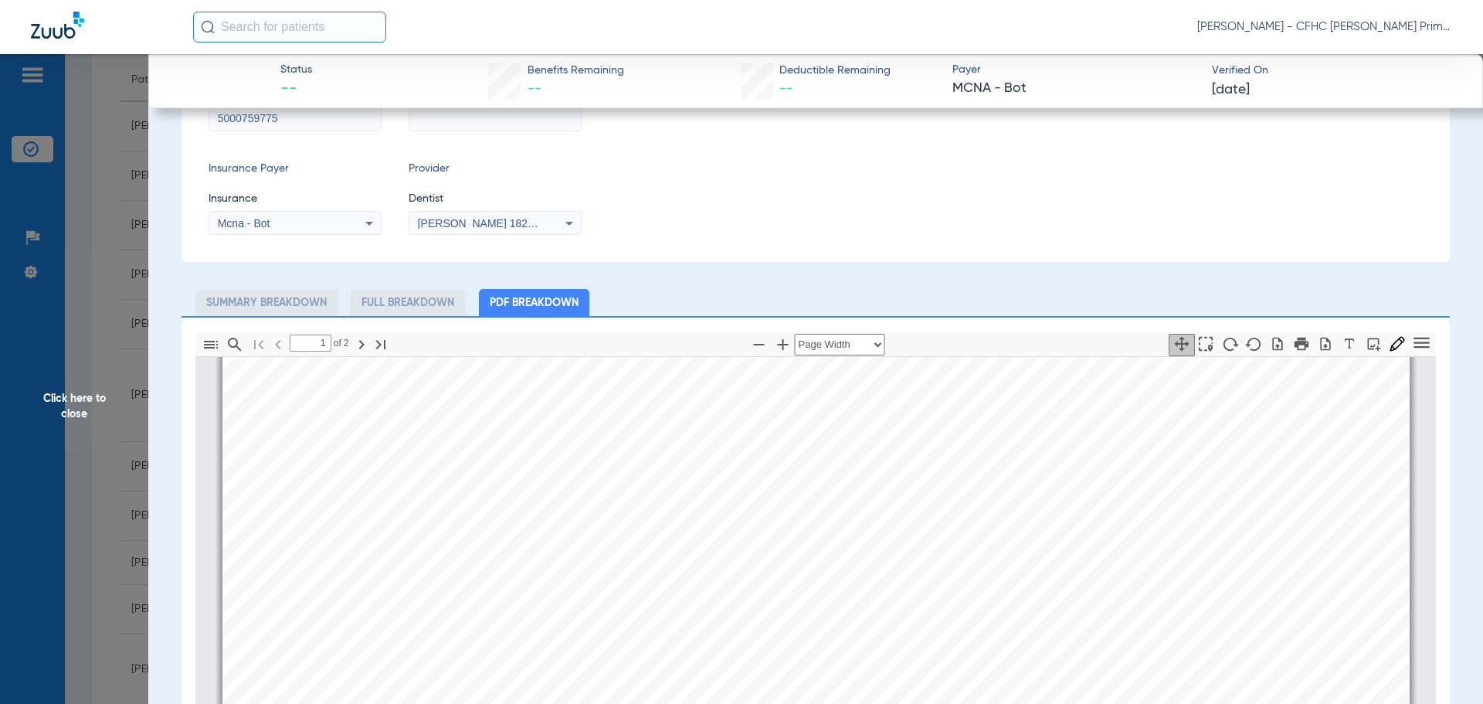
scroll to position [471, 0]
click at [1321, 344] on icon "button" at bounding box center [1326, 343] width 10 height 13
click at [73, 402] on span "Click here to close" at bounding box center [74, 406] width 148 height 704
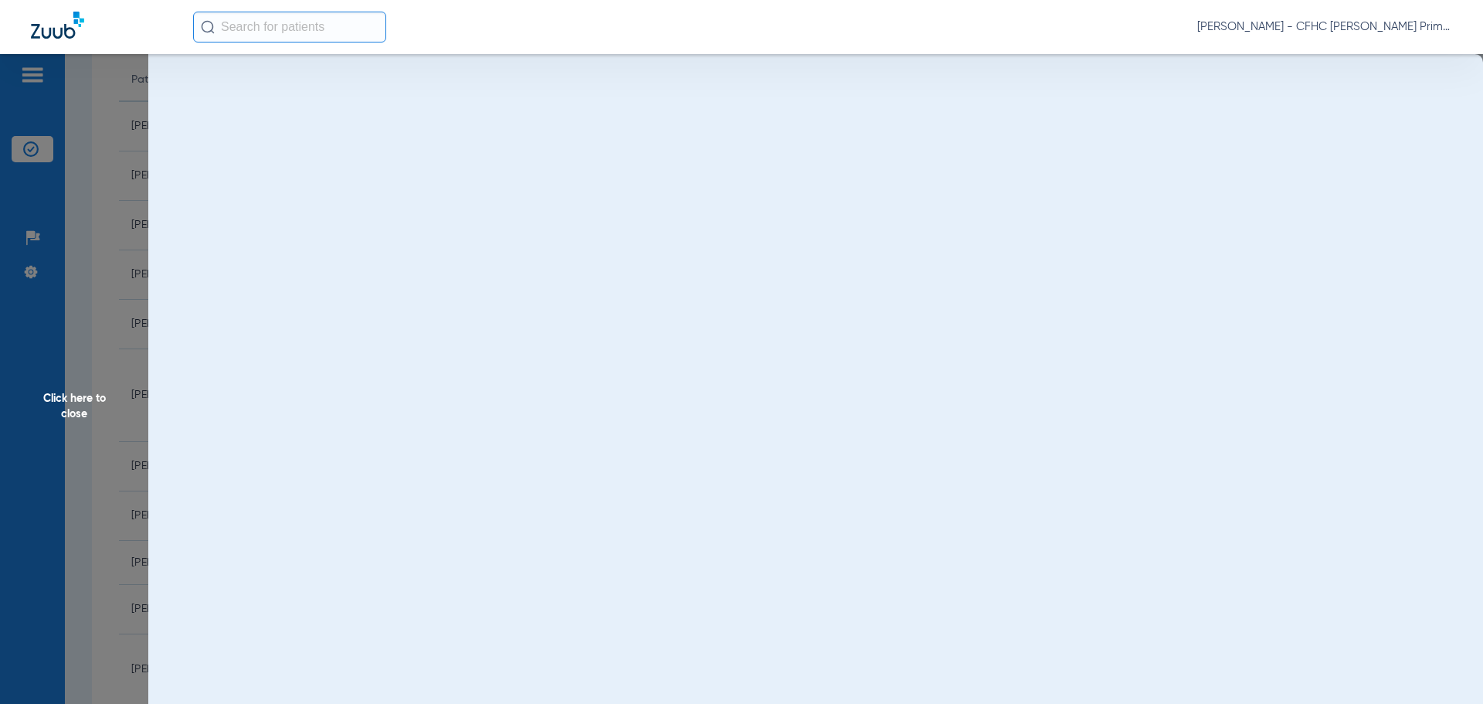
scroll to position [0, 0]
